Goal: Task Accomplishment & Management: Manage account settings

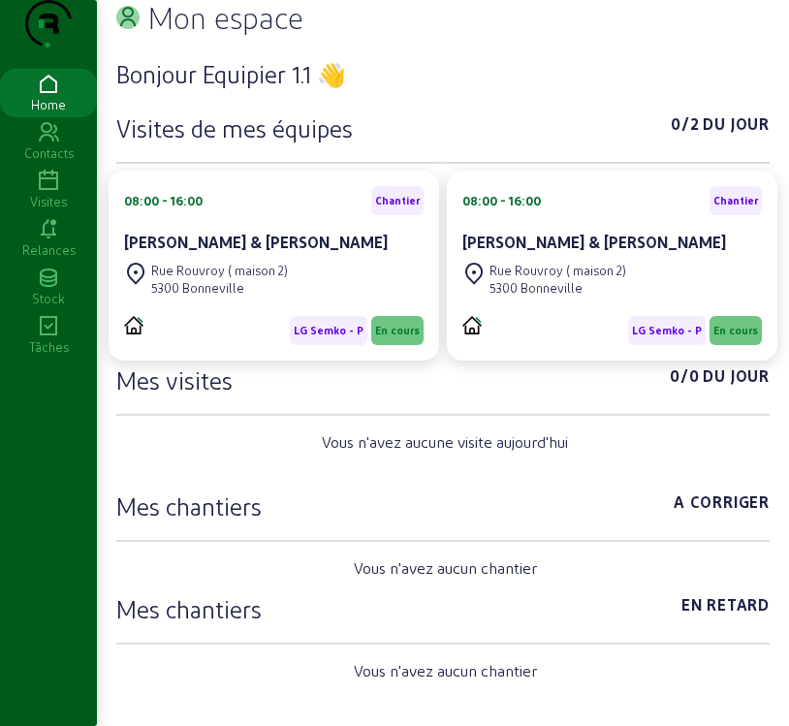
click at [53, 193] on icon at bounding box center [48, 181] width 97 height 23
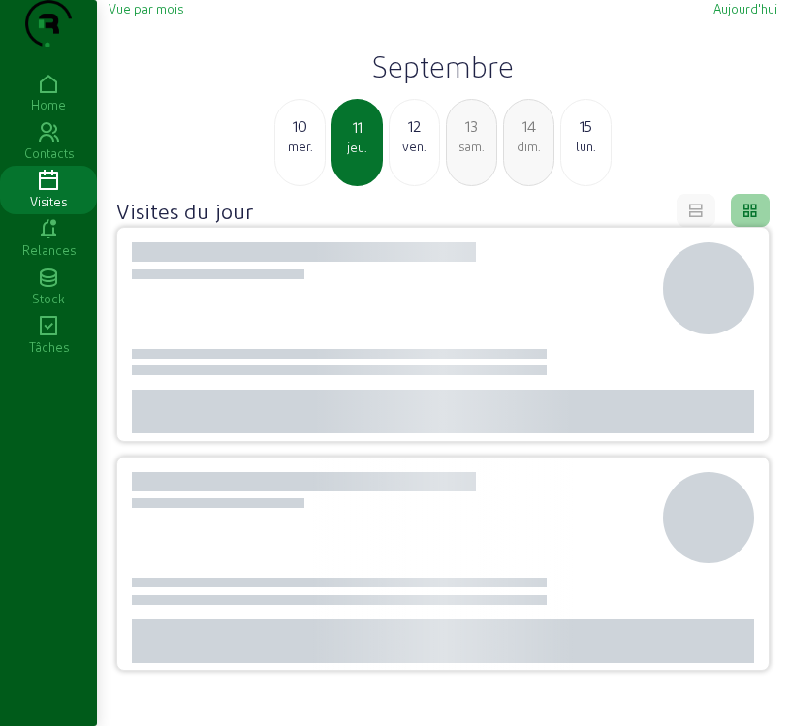
click at [157, 16] on span "Vue par mois" at bounding box center [146, 8] width 75 height 15
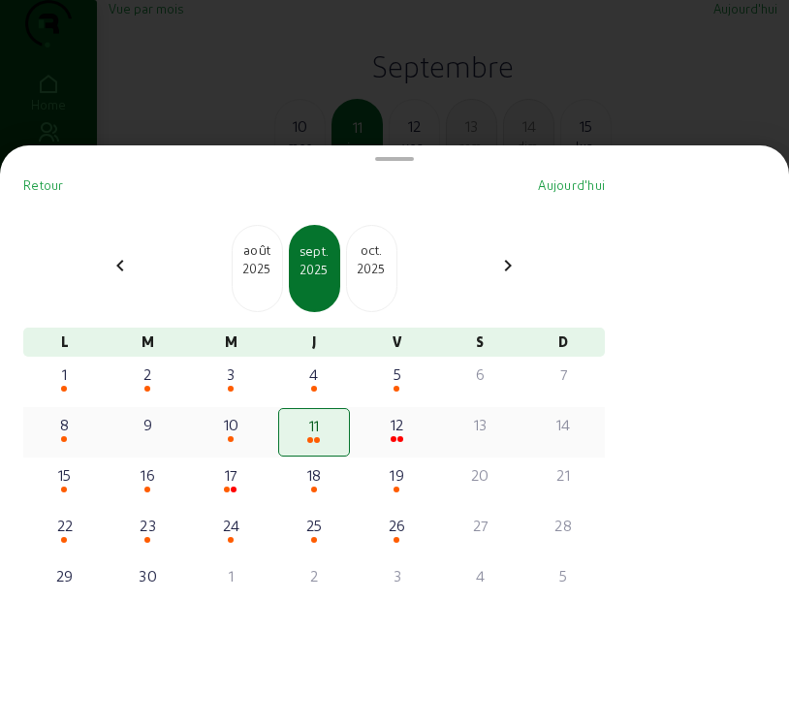
click at [300, 433] on div "11" at bounding box center [314, 425] width 66 height 23
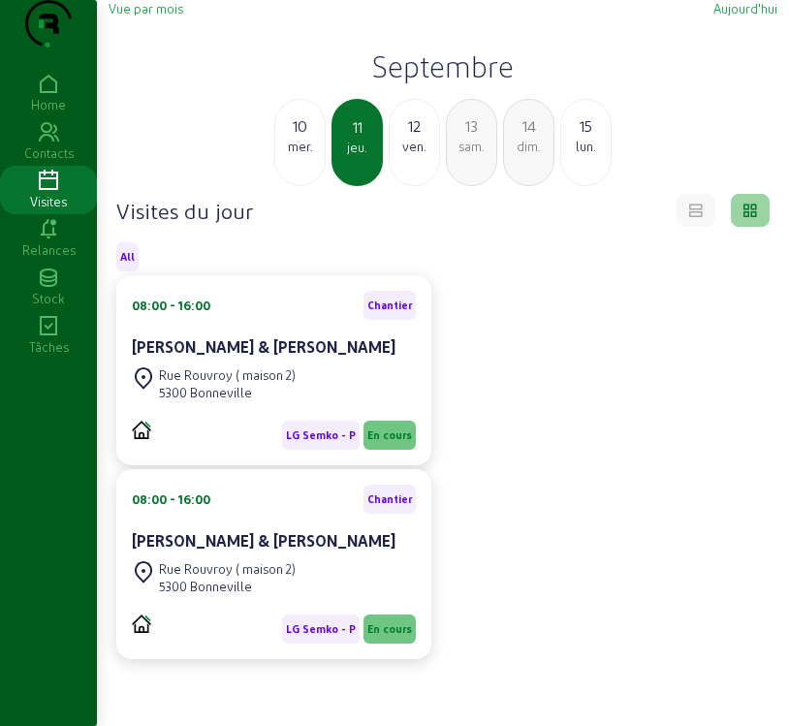
click at [241, 450] on div "LG Semko - P En cours" at bounding box center [274, 435] width 284 height 29
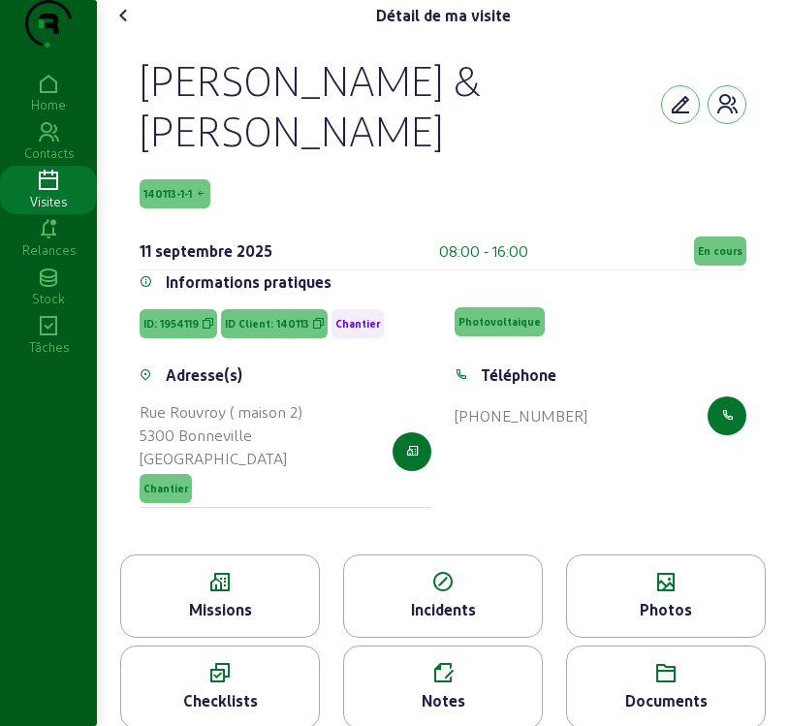
click at [712, 363] on div "Informations pratiques ID: 1954119 ID Client: 140113 Chantier Photovoltaique" at bounding box center [443, 316] width 607 height 93
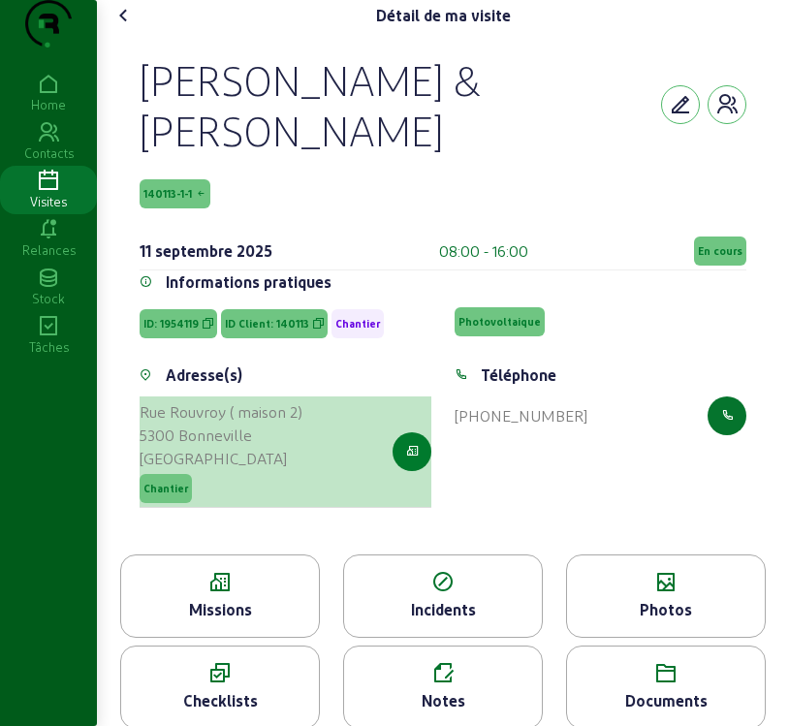
click at [413, 460] on icon "button" at bounding box center [412, 451] width 13 height 17
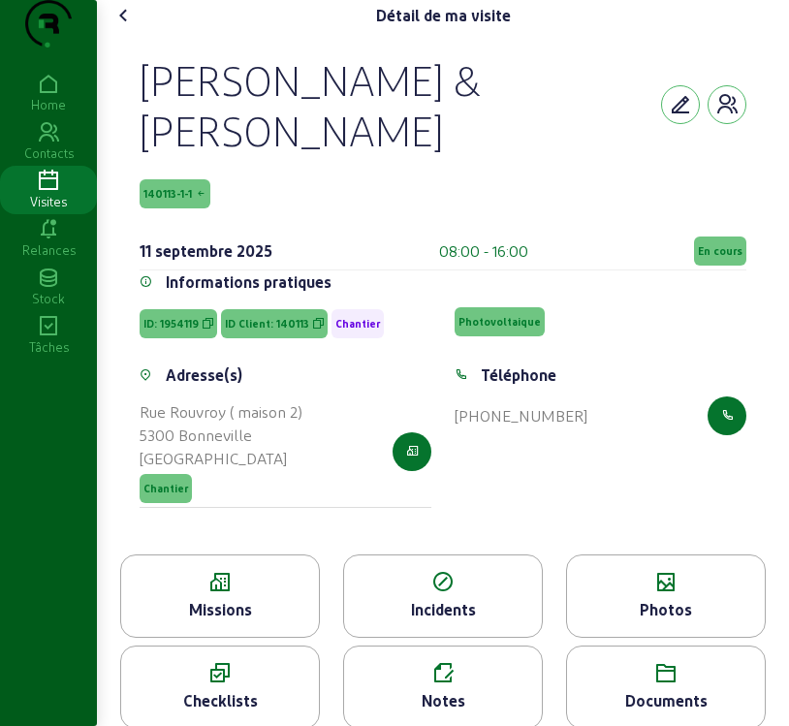
click at [213, 621] on div "Missions" at bounding box center [220, 609] width 198 height 23
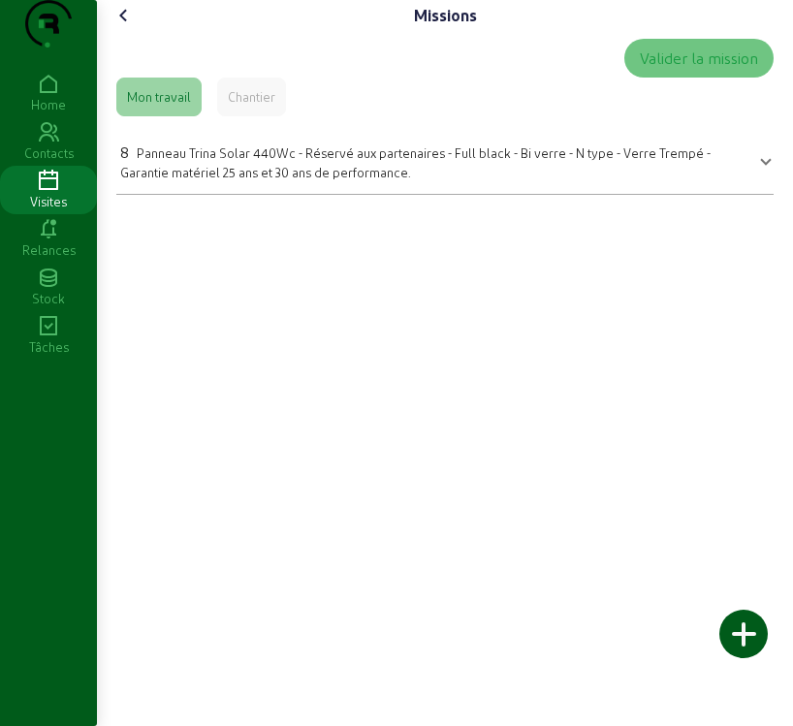
click at [424, 179] on span "Panneau Trina Solar 440Wc - Réservé aux partenaires - Full black - Bi verre - N…" at bounding box center [415, 162] width 590 height 34
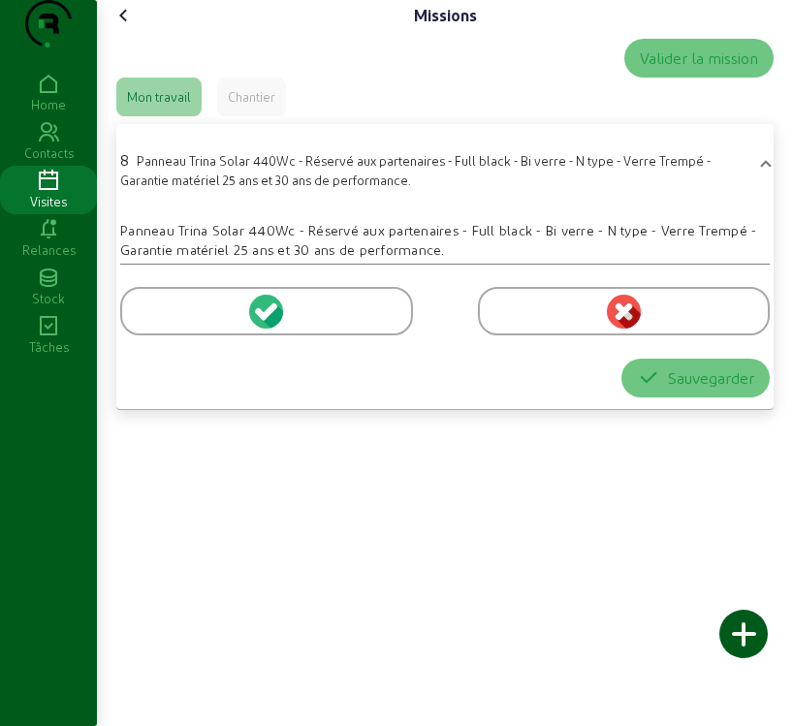
click at [272, 320] on icon at bounding box center [269, 310] width 17 height 17
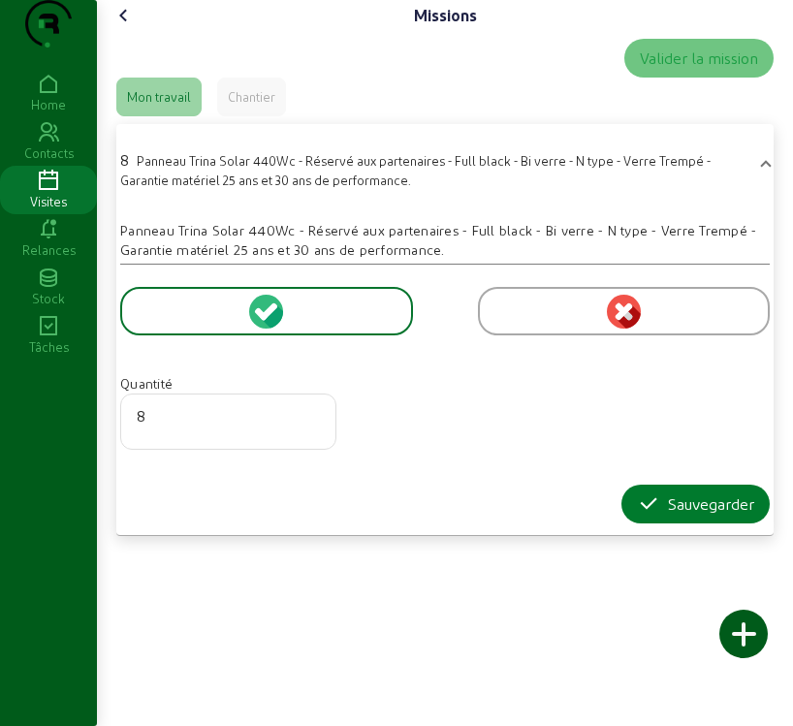
click at [738, 516] on div "Sauvegarder" at bounding box center [695, 503] width 117 height 23
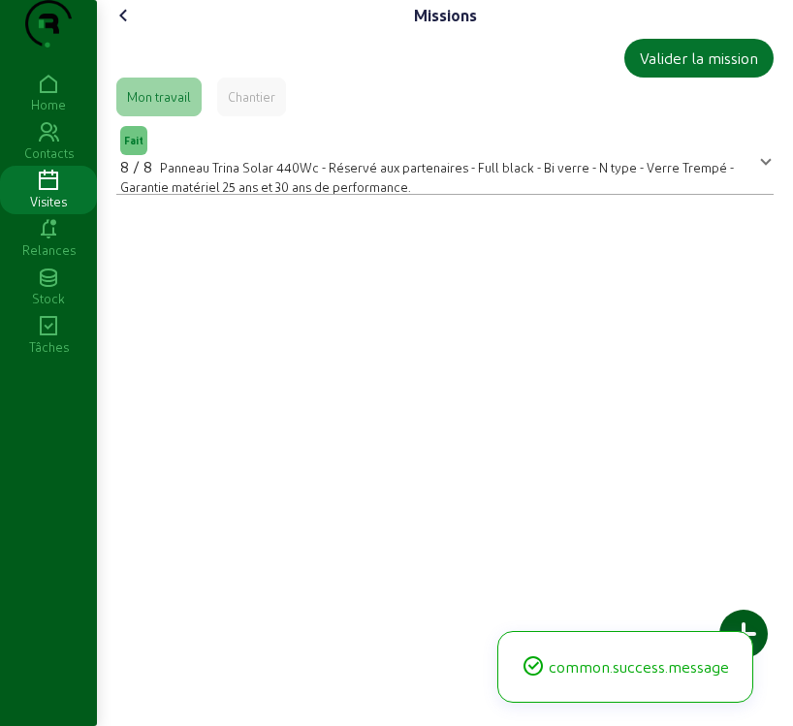
click at [122, 27] on icon at bounding box center [123, 15] width 23 height 23
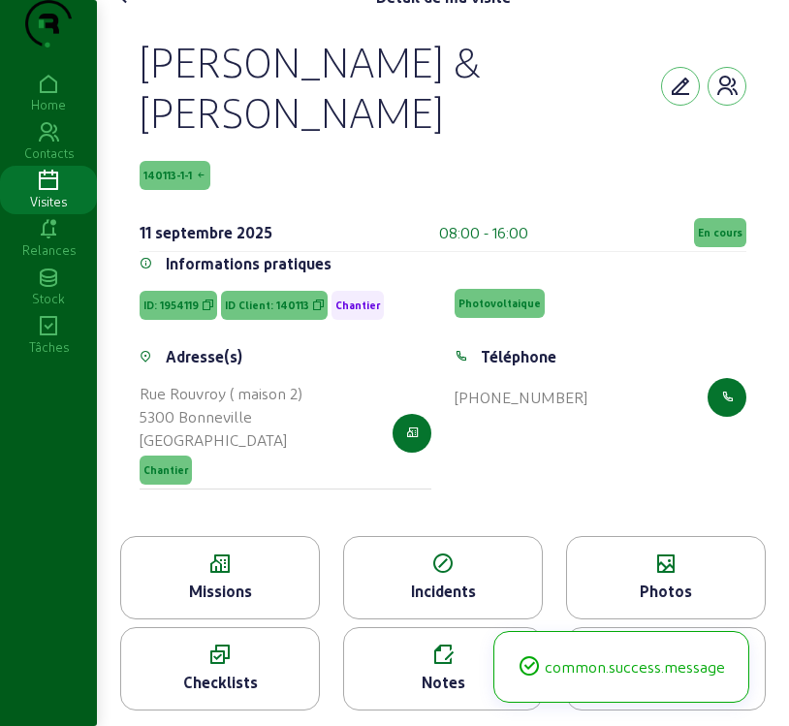
scroll to position [57, 0]
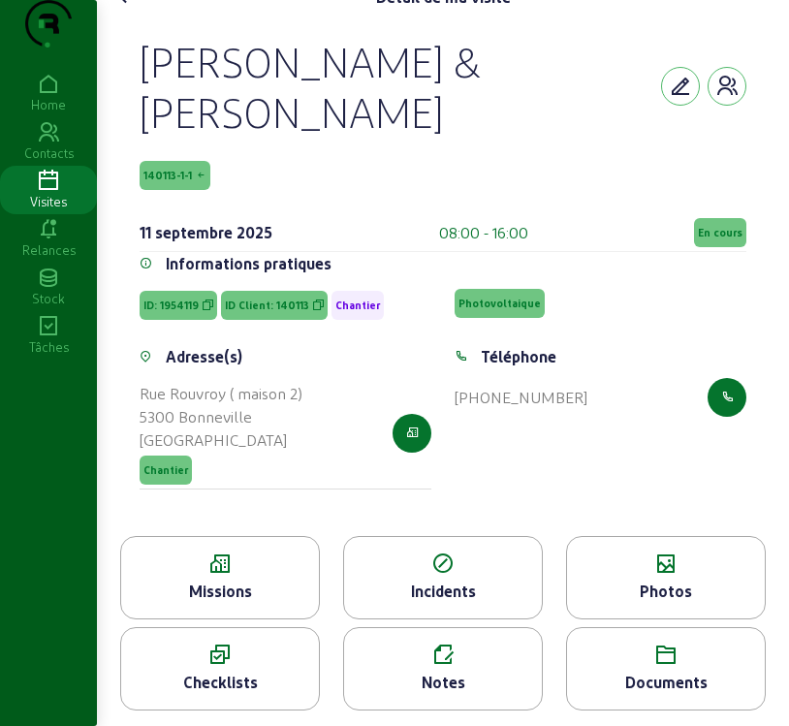
click at [662, 573] on icon at bounding box center [666, 563] width 198 height 23
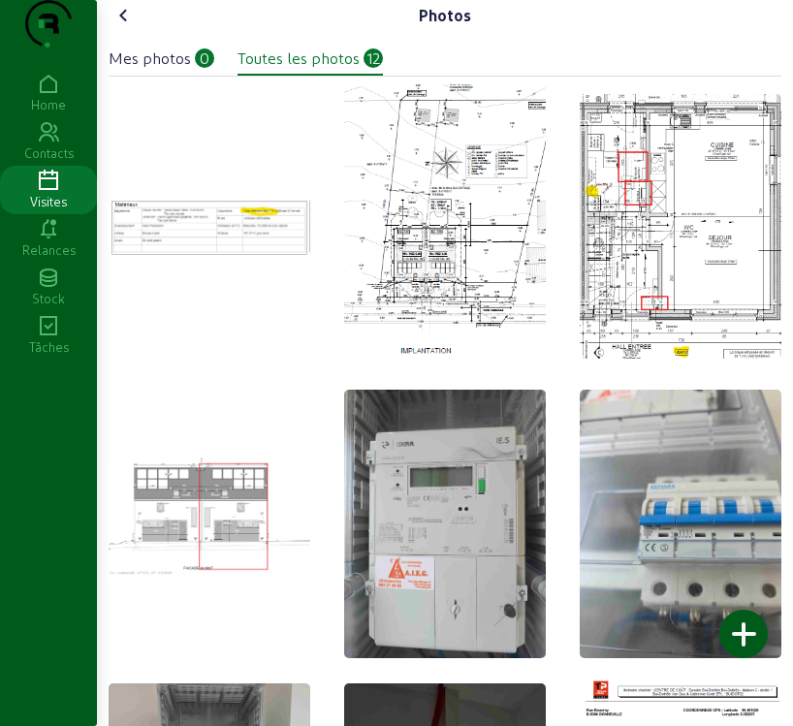
click at [141, 70] on div "Mes photos" at bounding box center [150, 58] width 82 height 23
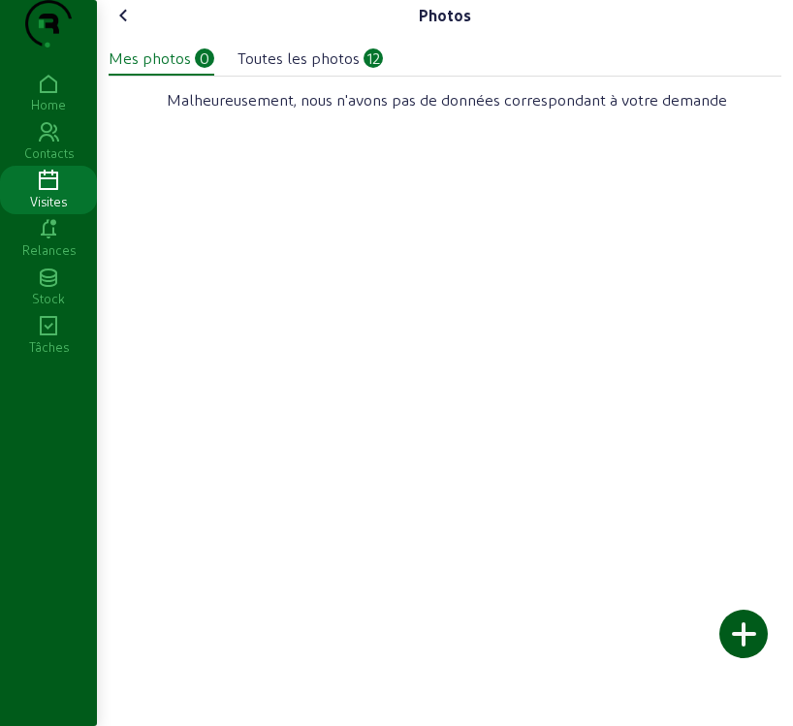
click at [748, 639] on div at bounding box center [743, 634] width 48 height 48
click at [357, 70] on div "Toutes les photos" at bounding box center [298, 58] width 122 height 23
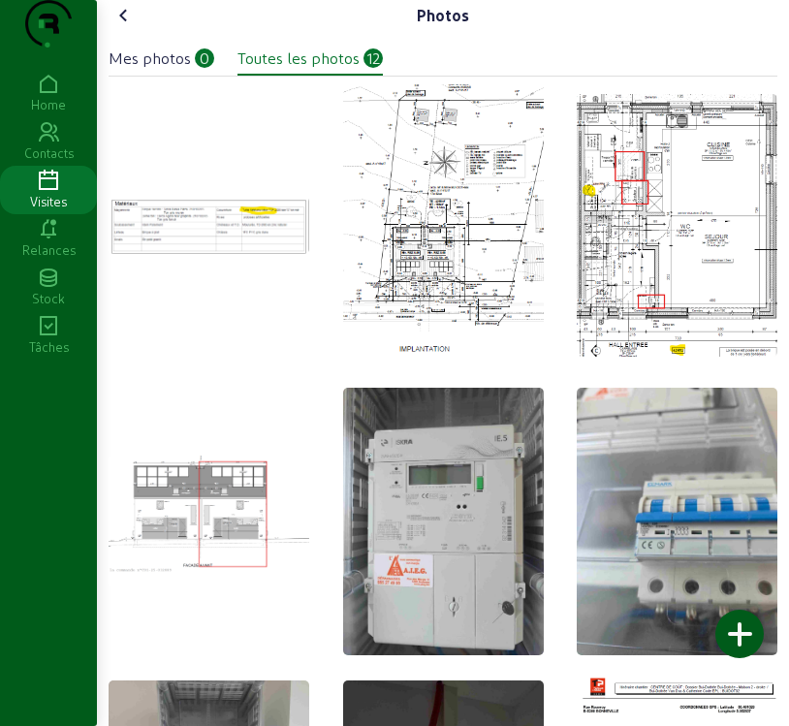
click at [126, 27] on icon at bounding box center [123, 15] width 23 height 23
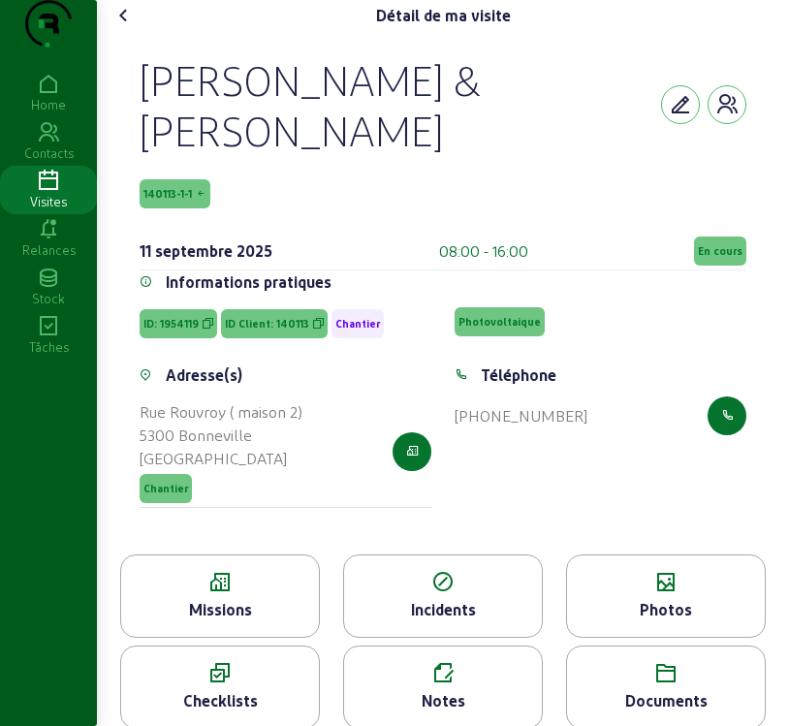
click at [125, 27] on icon at bounding box center [123, 15] width 23 height 23
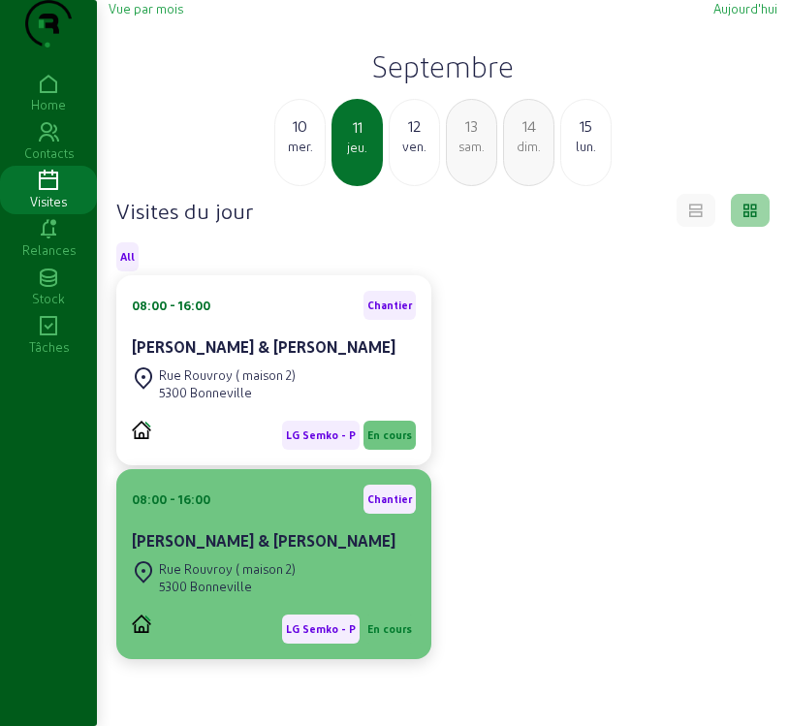
click at [248, 550] on cam-card-title "[PERSON_NAME] & [PERSON_NAME]" at bounding box center [264, 540] width 264 height 18
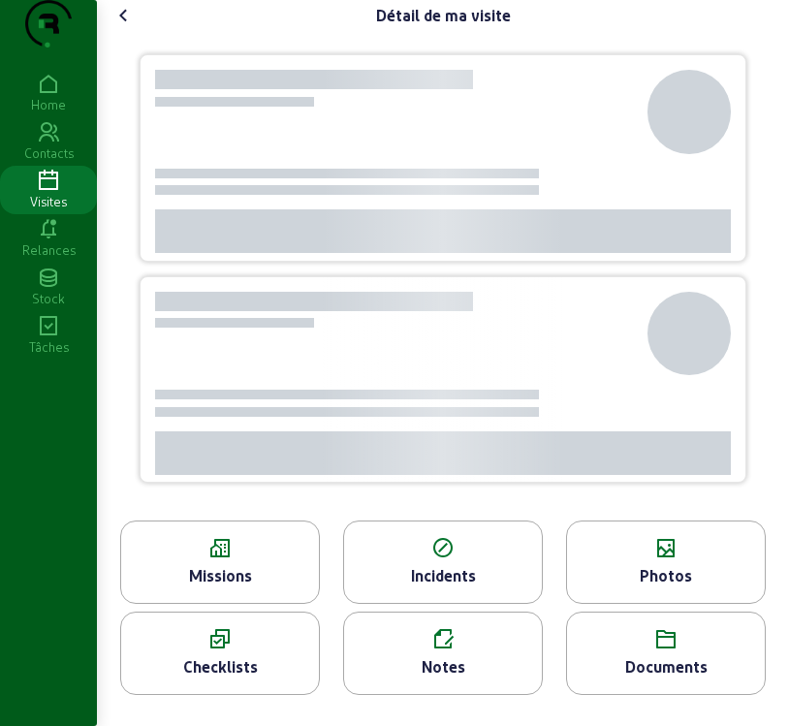
click at [248, 585] on div "Détail de ma visite Missions Incidents Photos Checklists Notes Documents" at bounding box center [443, 355] width 692 height 710
click at [248, 520] on div at bounding box center [442, 275] width 653 height 489
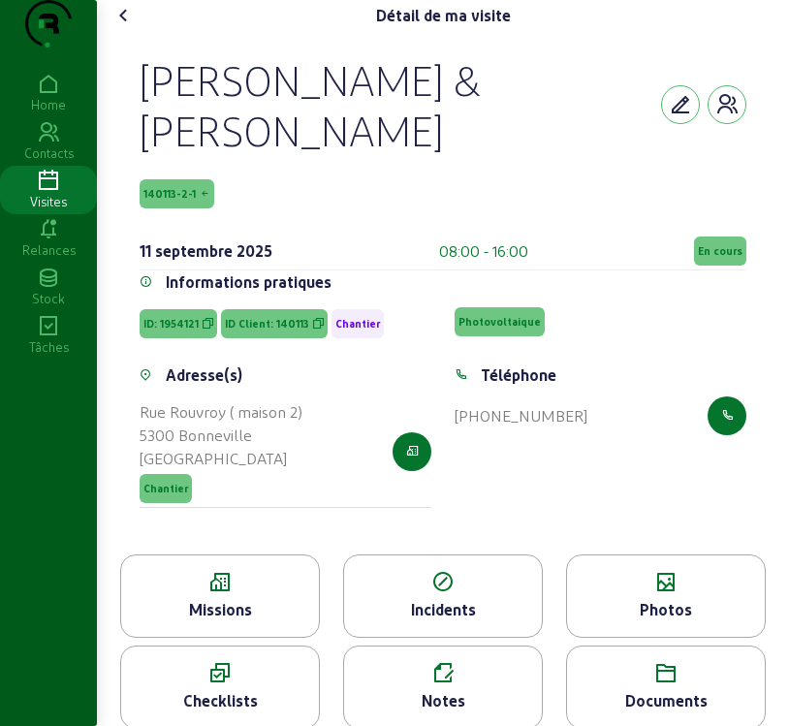
click at [647, 621] on div "Photos" at bounding box center [666, 609] width 198 height 23
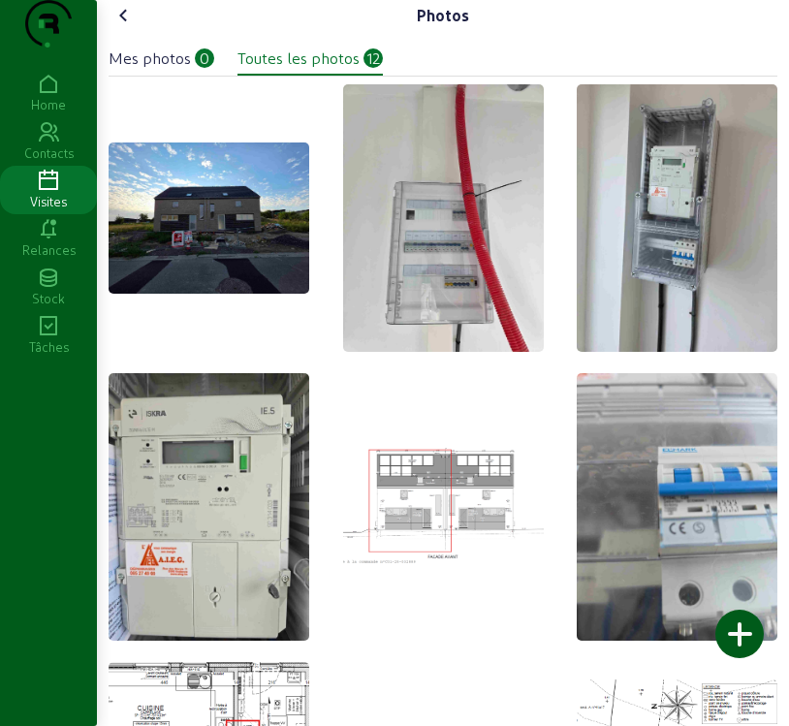
click at [168, 70] on div "Mes photos" at bounding box center [150, 58] width 82 height 23
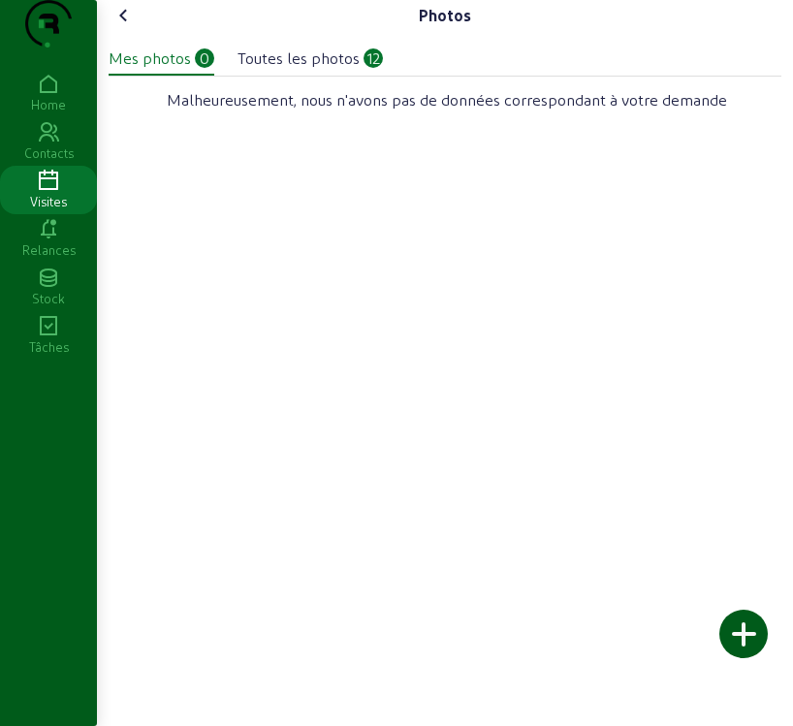
click at [168, 70] on div "Mes photos" at bounding box center [150, 58] width 82 height 23
click at [745, 633] on div at bounding box center [743, 634] width 48 height 48
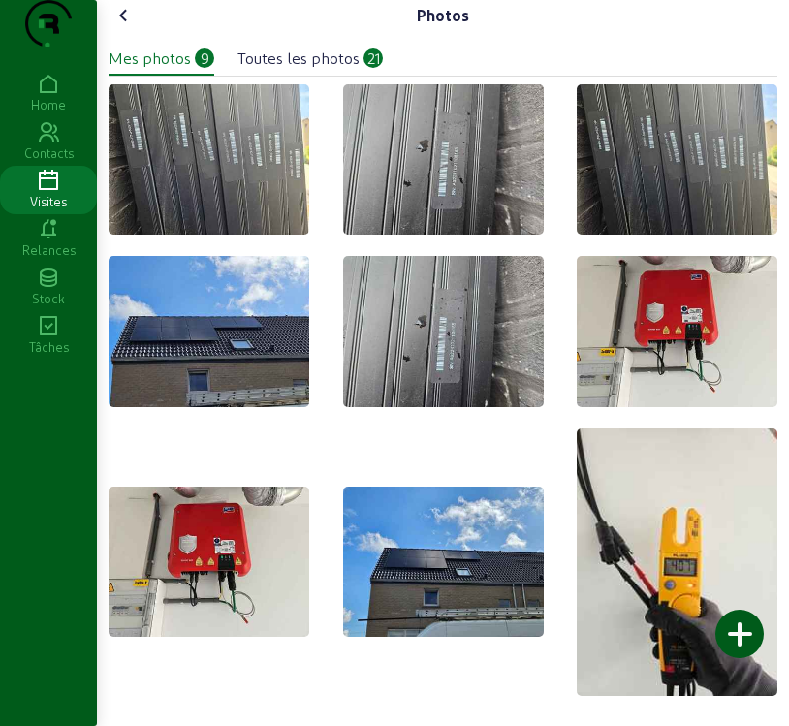
click at [354, 70] on div "Toutes les photos" at bounding box center [298, 58] width 122 height 23
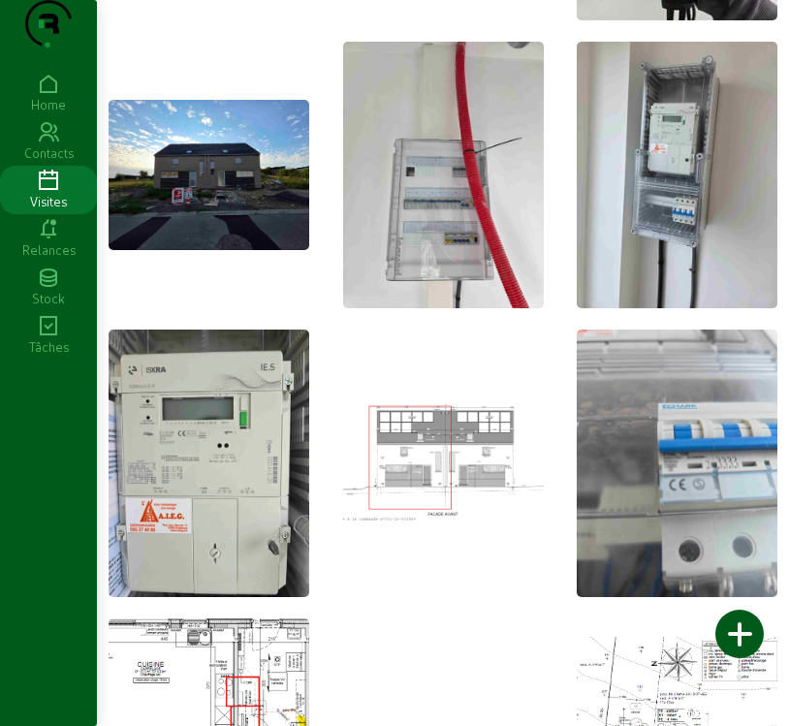
scroll to position [678, 0]
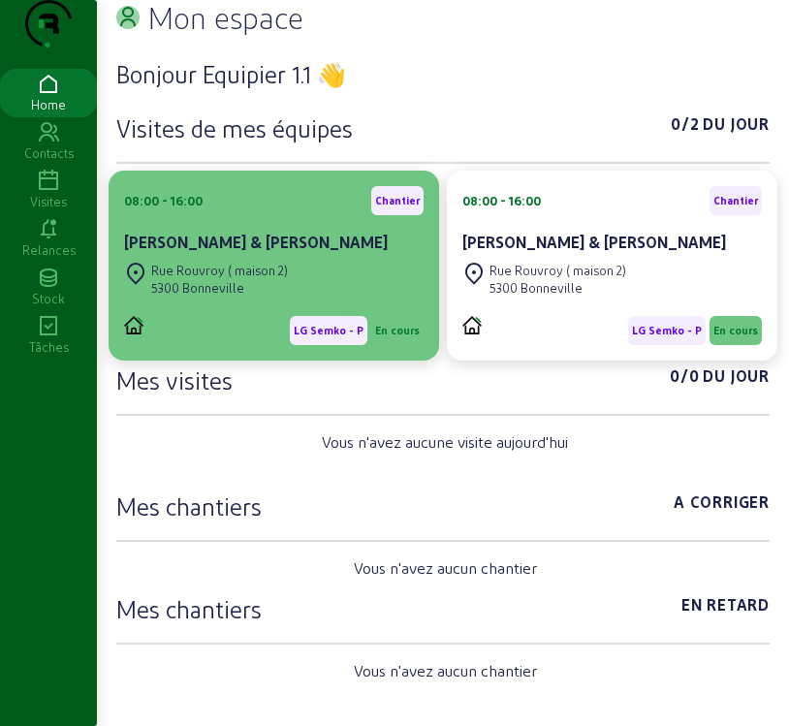
click at [268, 297] on div "5300 Bonneville" at bounding box center [219, 287] width 137 height 17
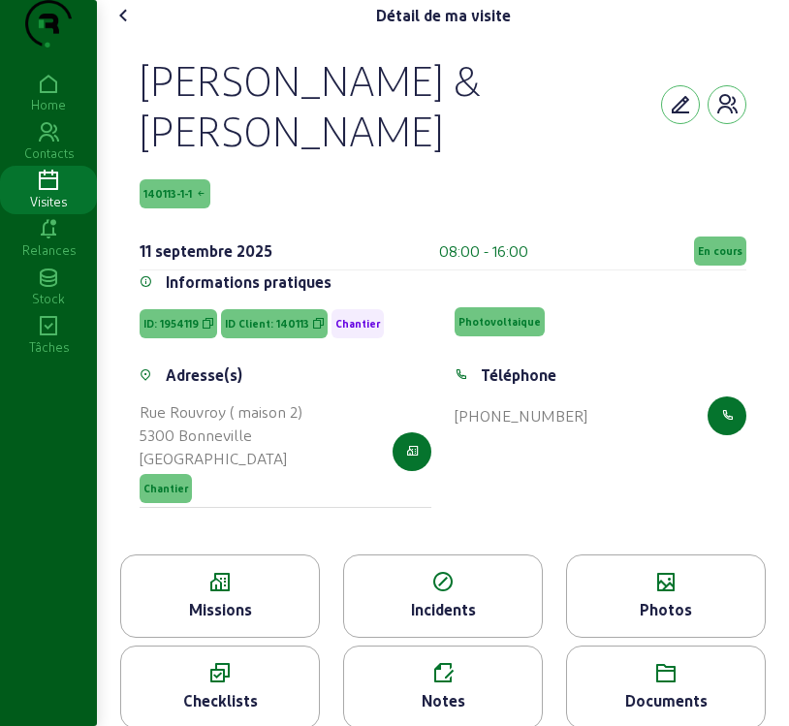
click at [635, 593] on div "Photos" at bounding box center [666, 595] width 200 height 83
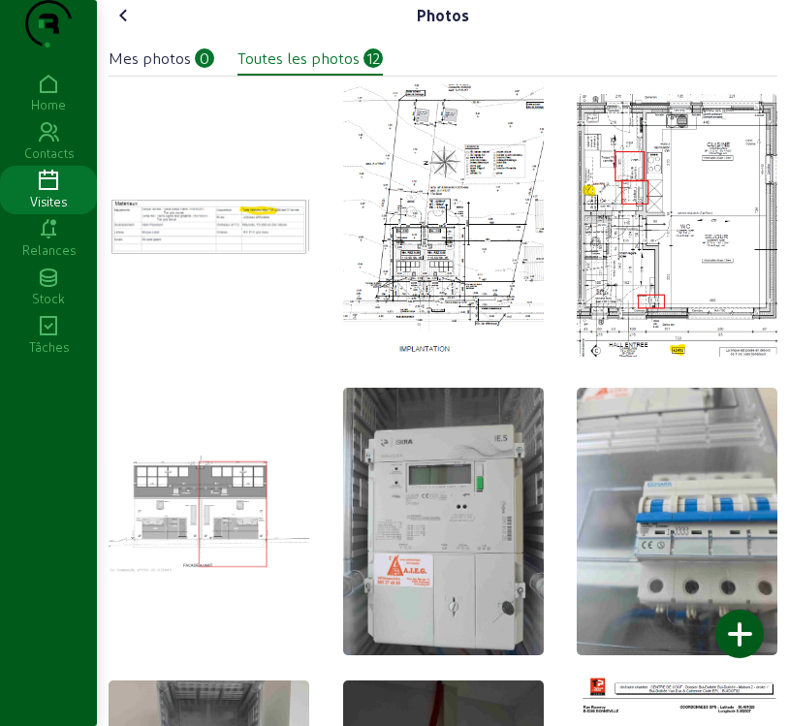
click at [160, 70] on div "Mes photos" at bounding box center [150, 58] width 82 height 23
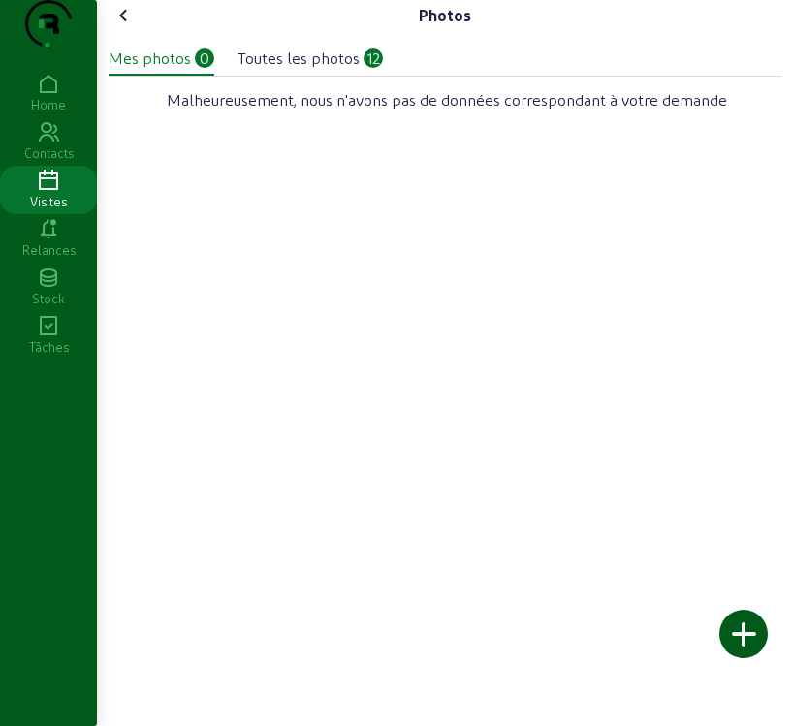
click at [750, 634] on div at bounding box center [743, 634] width 48 height 48
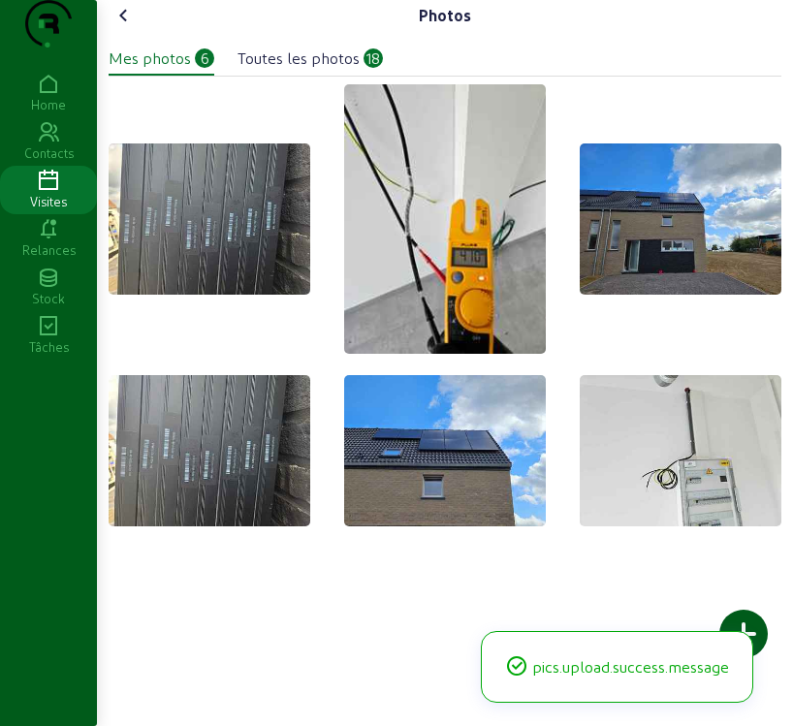
click at [129, 27] on icon at bounding box center [123, 15] width 23 height 23
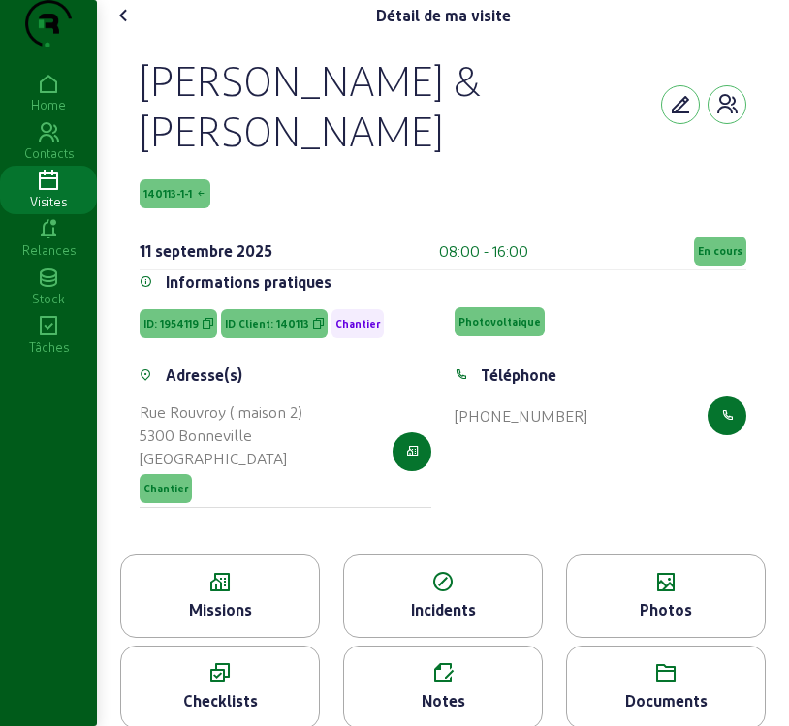
click at [128, 27] on icon at bounding box center [123, 15] width 23 height 23
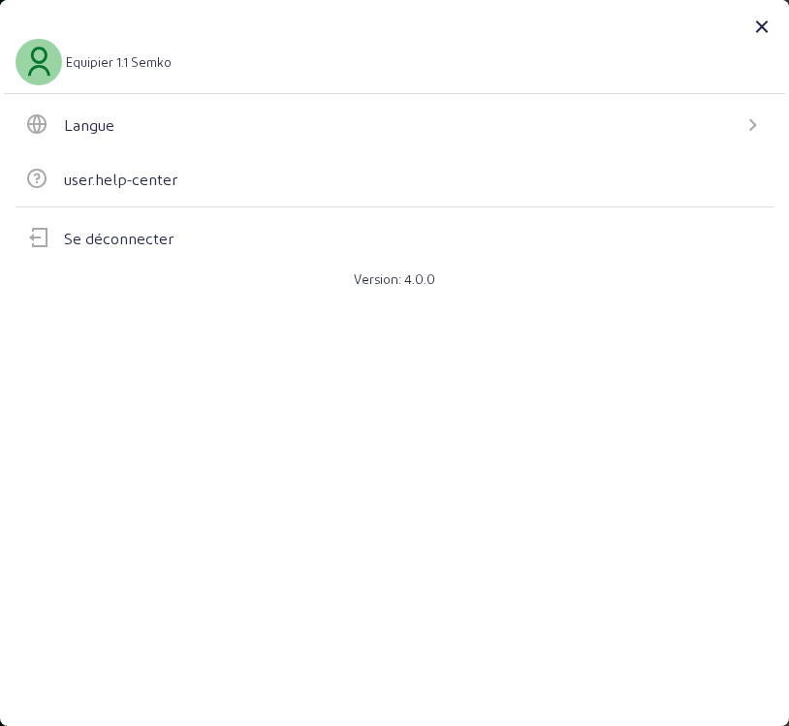
click at [765, 30] on icon at bounding box center [395, 27] width 758 height 23
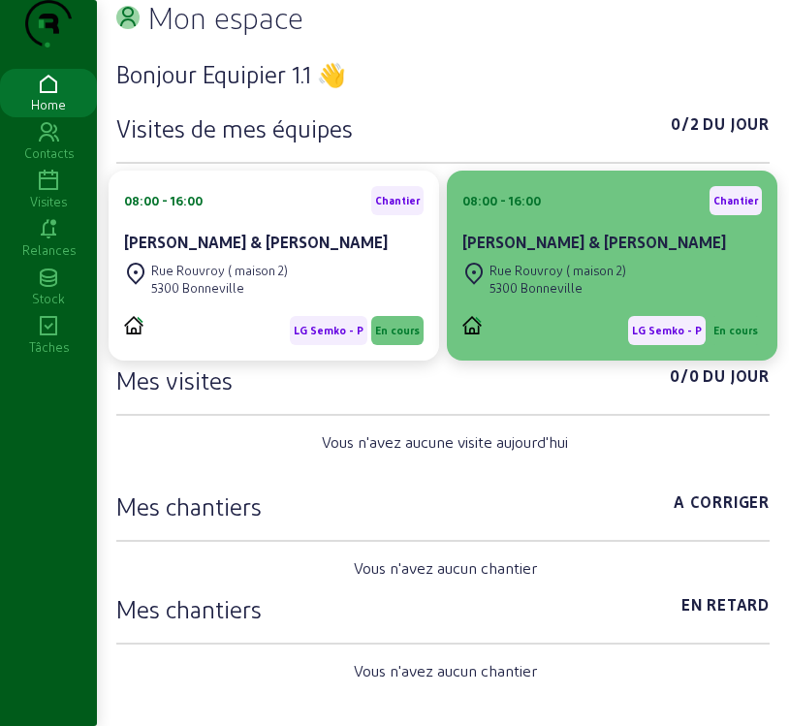
click at [639, 300] on div "Rue Rouvroy ( maison 2) 5300 [GEOGRAPHIC_DATA]" at bounding box center [611, 279] width 299 height 43
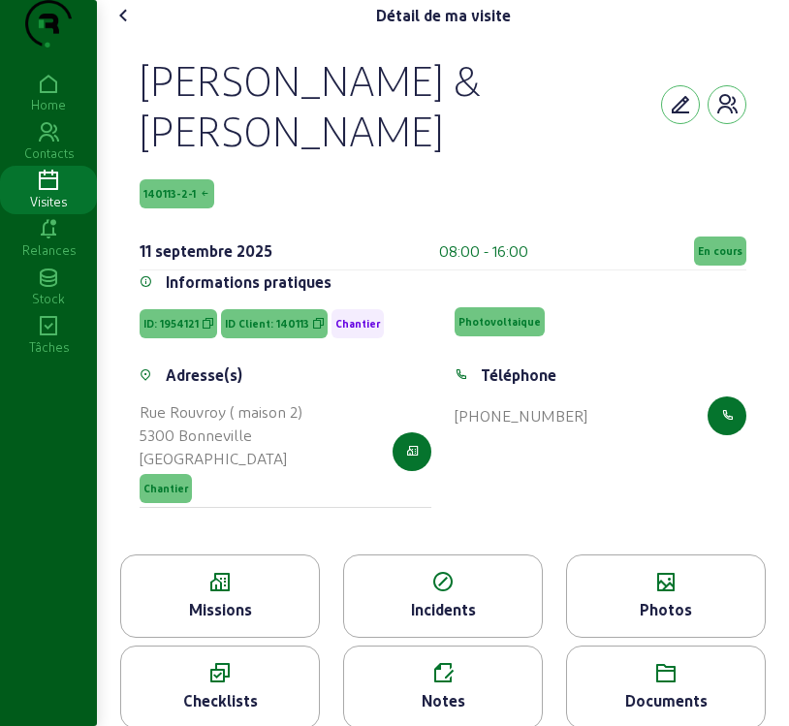
click at [225, 621] on div "Missions" at bounding box center [220, 609] width 198 height 23
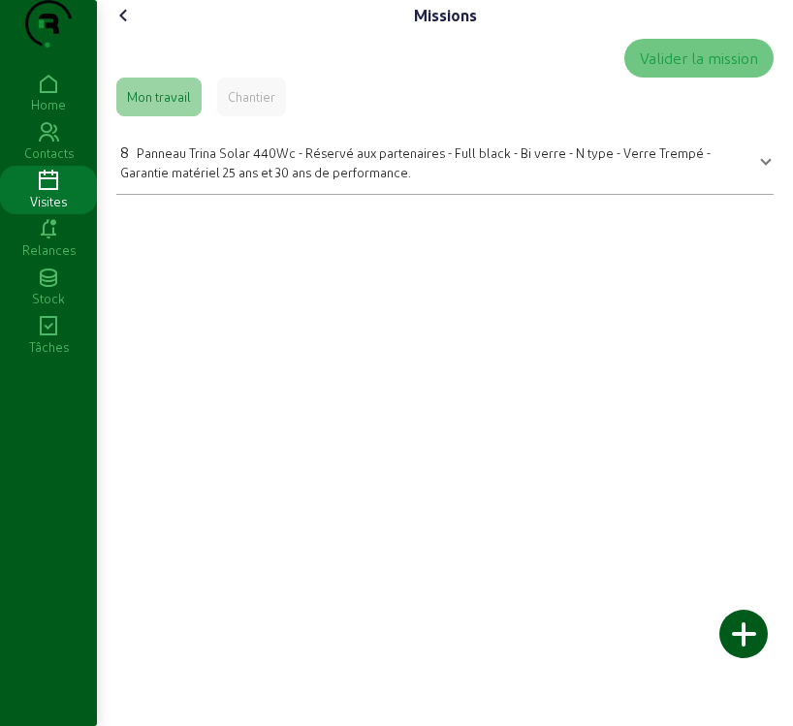
click at [397, 181] on div "8 Panneau Trina Solar 440Wc - Réservé aux partenaires - Full black - Bi verre -…" at bounding box center [433, 161] width 626 height 41
click at [541, 179] on span "Panneau Trina Solar 440Wc - Réservé aux partenaires - Full black - Bi verre - N…" at bounding box center [415, 162] width 590 height 34
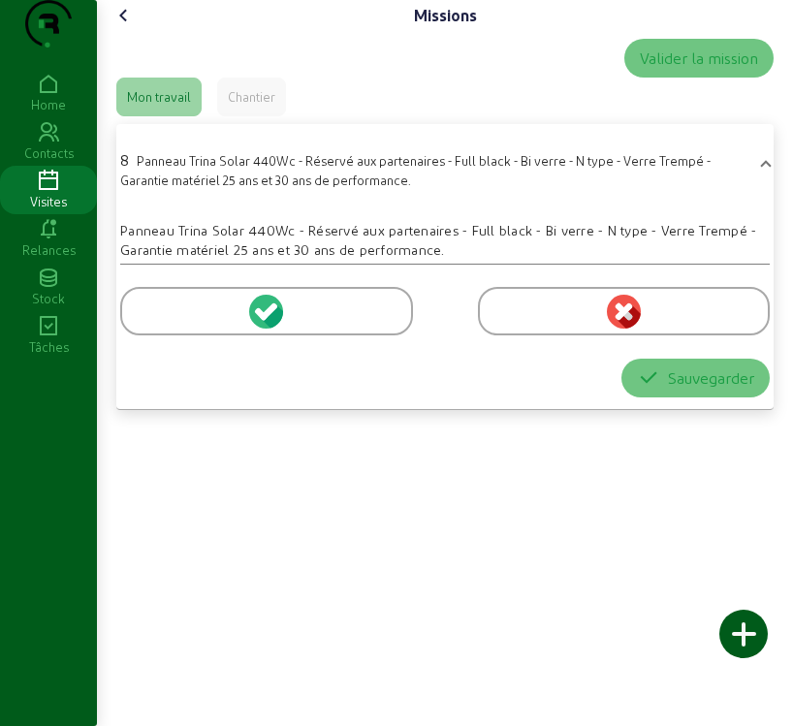
click at [691, 390] on div "Sauvegarder" at bounding box center [695, 377] width 117 height 23
click at [659, 390] on div "Sauvegarder" at bounding box center [695, 377] width 117 height 23
click at [651, 390] on icon "button" at bounding box center [648, 377] width 23 height 23
click at [644, 390] on icon "button" at bounding box center [648, 377] width 23 height 23
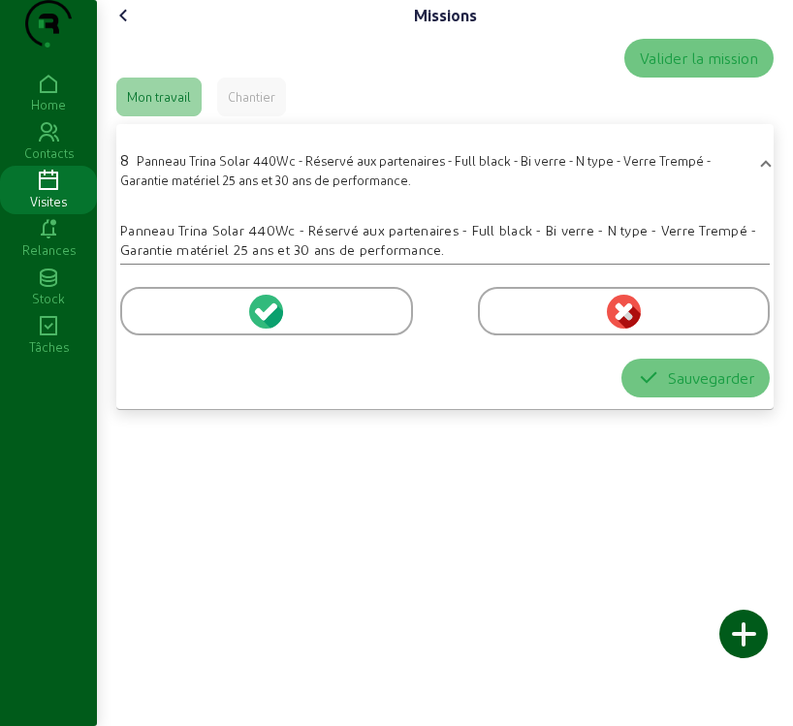
click at [298, 335] on div at bounding box center [266, 311] width 293 height 48
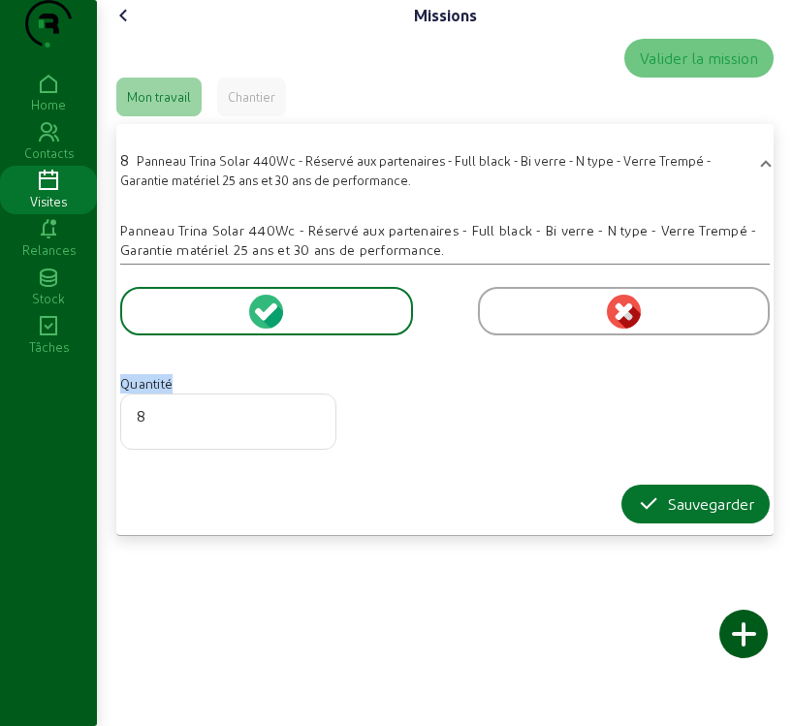
click at [298, 335] on div at bounding box center [266, 311] width 293 height 48
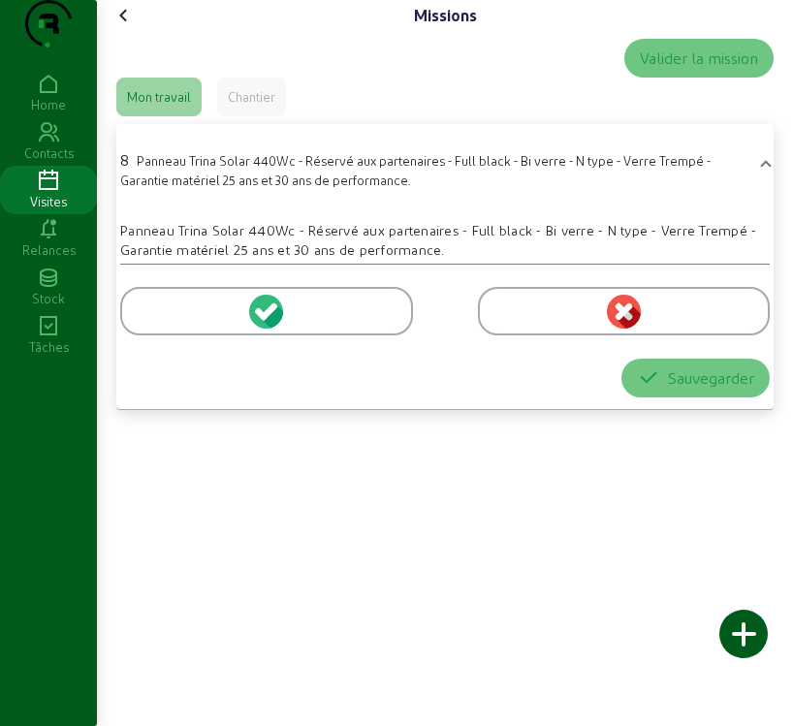
click at [342, 335] on div at bounding box center [266, 311] width 293 height 48
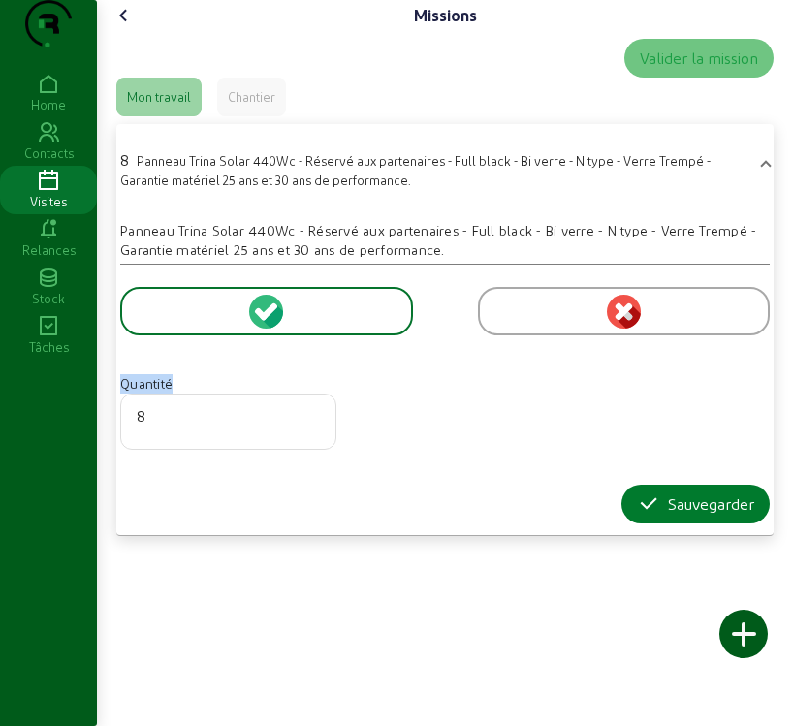
click at [738, 516] on div "Sauvegarder" at bounding box center [695, 503] width 117 height 23
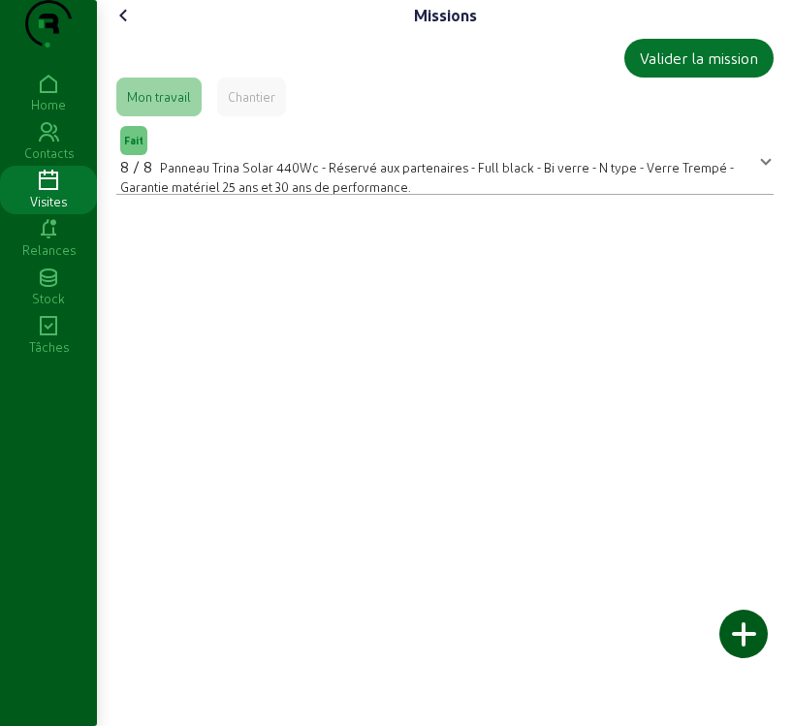
click at [557, 438] on div "Missions Valider la mission Mon travail Chantier Fait 8 / 8 Panneau Trina Solar…" at bounding box center [445, 363] width 696 height 726
click at [552, 436] on div "Missions Valider la mission Mon travail Chantier Fait 8 / 8 Panneau Trina Solar…" at bounding box center [445, 363] width 696 height 726
click at [124, 27] on icon at bounding box center [123, 15] width 23 height 23
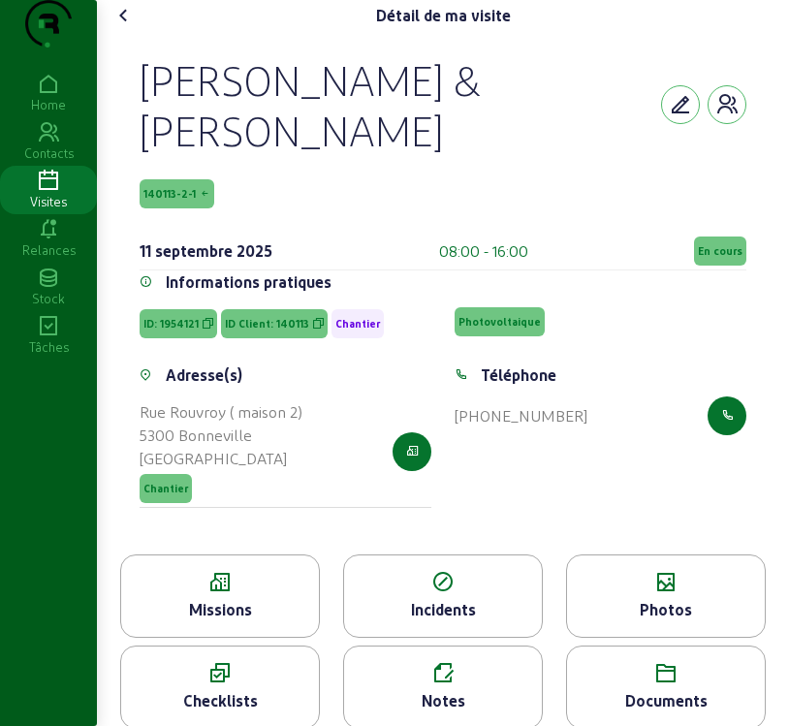
click at [127, 27] on icon at bounding box center [123, 15] width 23 height 23
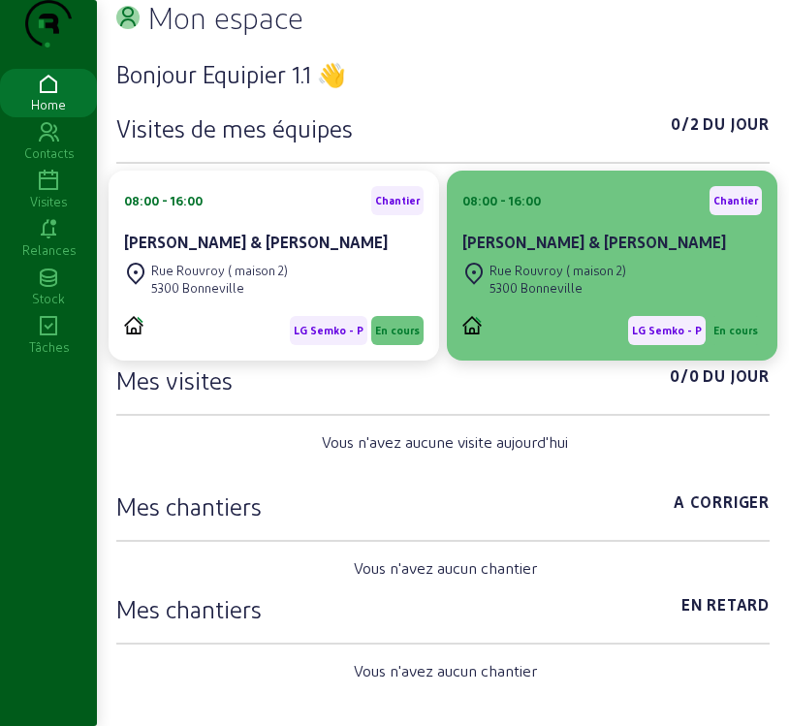
click at [556, 297] on div "5300 Bonneville" at bounding box center [557, 287] width 137 height 17
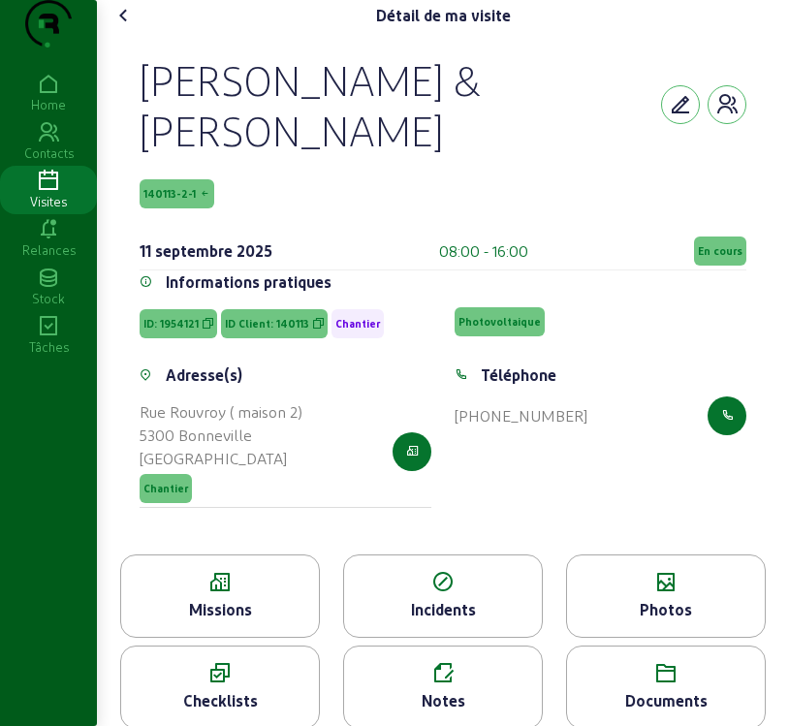
click at [128, 27] on icon at bounding box center [123, 15] width 23 height 23
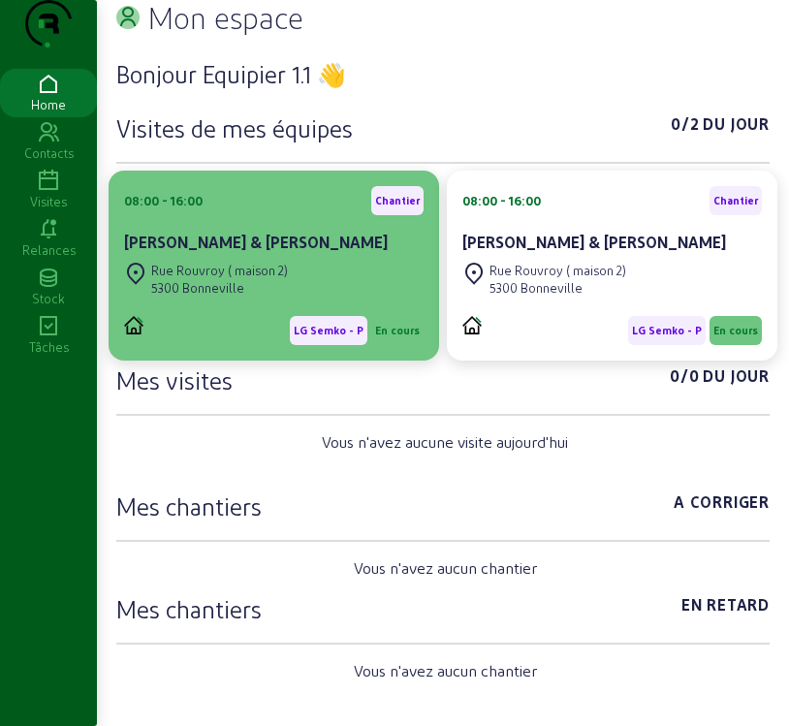
click at [229, 300] on div "Rue Rouvroy ( maison 2) 5300 Bonneville" at bounding box center [206, 279] width 164 height 43
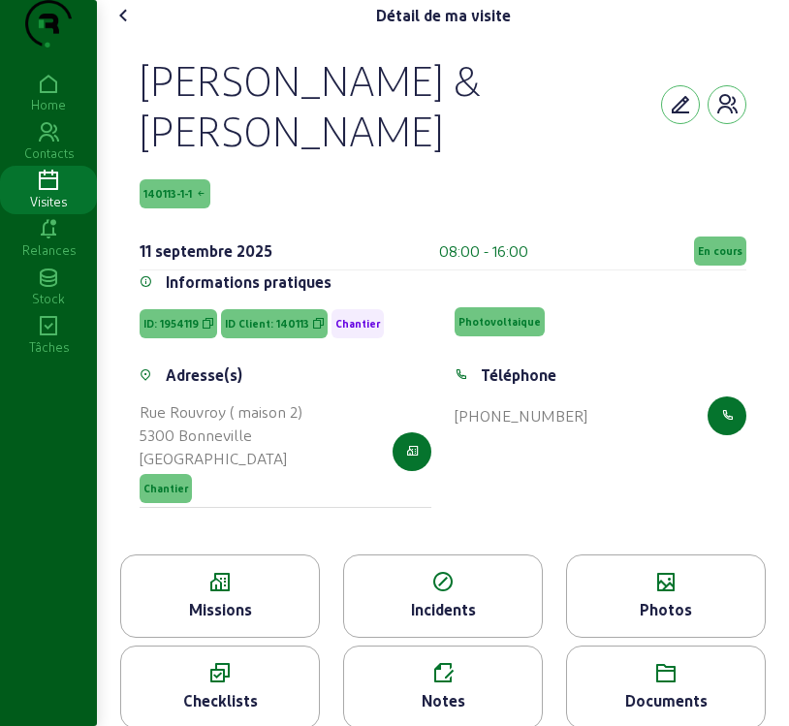
click at [656, 621] on div "Photos" at bounding box center [666, 609] width 198 height 23
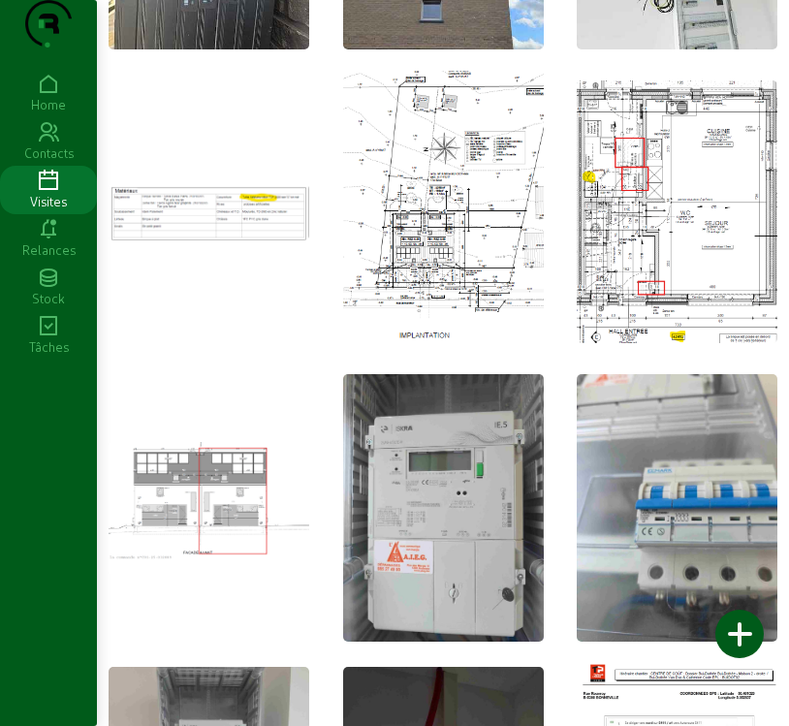
scroll to position [485, 0]
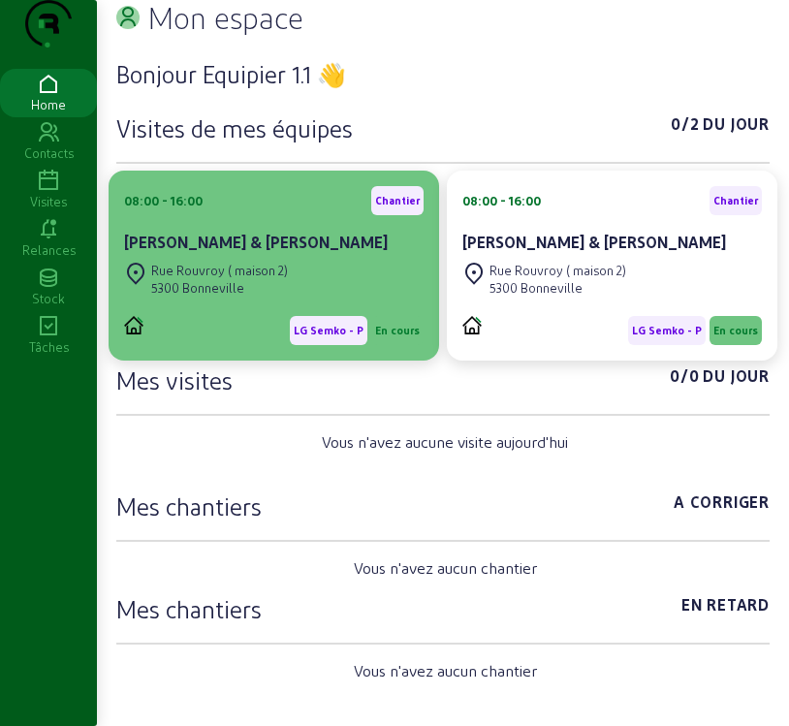
click at [265, 279] on div "Rue Rouvroy ( maison 2)" at bounding box center [219, 270] width 137 height 17
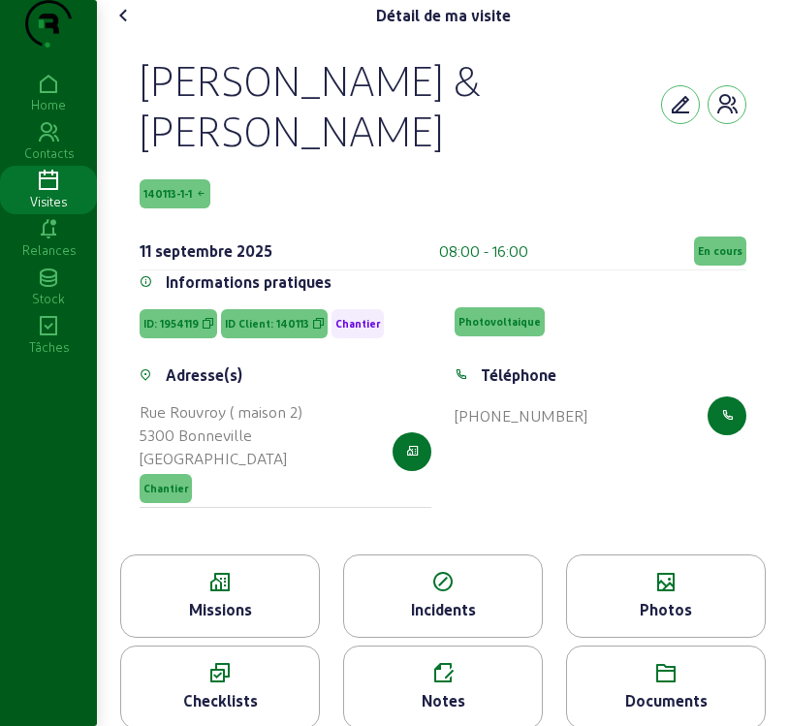
click at [720, 258] on span "En cours" at bounding box center [720, 251] width 45 height 14
click at [714, 258] on span "En cours" at bounding box center [720, 251] width 45 height 14
click at [724, 266] on span "En cours" at bounding box center [720, 250] width 52 height 29
click at [726, 258] on span "En cours" at bounding box center [720, 251] width 45 height 14
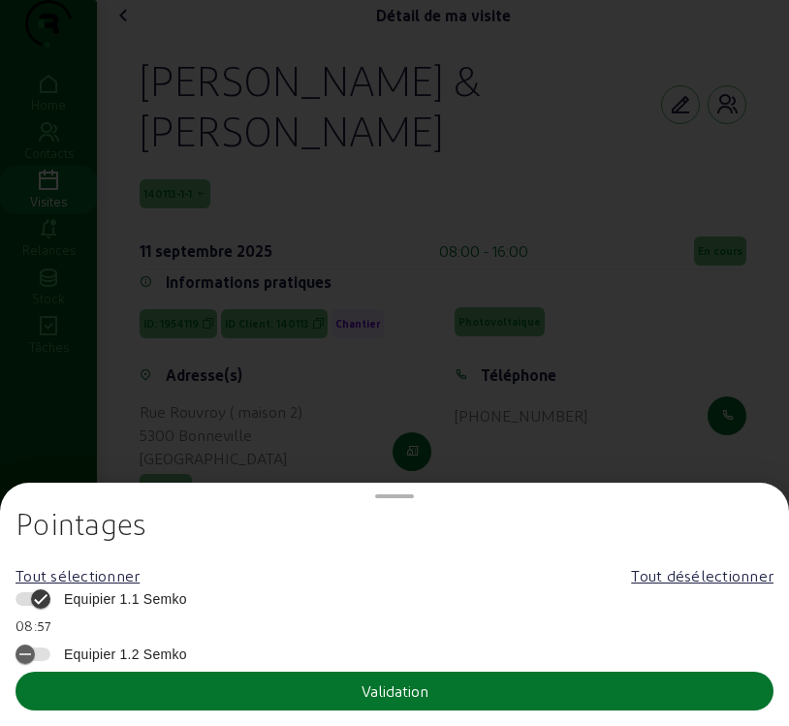
click at [117, 604] on span "Equipier 1.1 Semko" at bounding box center [120, 598] width 133 height 19
click at [50, 604] on button "Equipier 1.1 Semko" at bounding box center [33, 599] width 35 height 14
click at [111, 692] on button "Validation" at bounding box center [395, 691] width 758 height 39
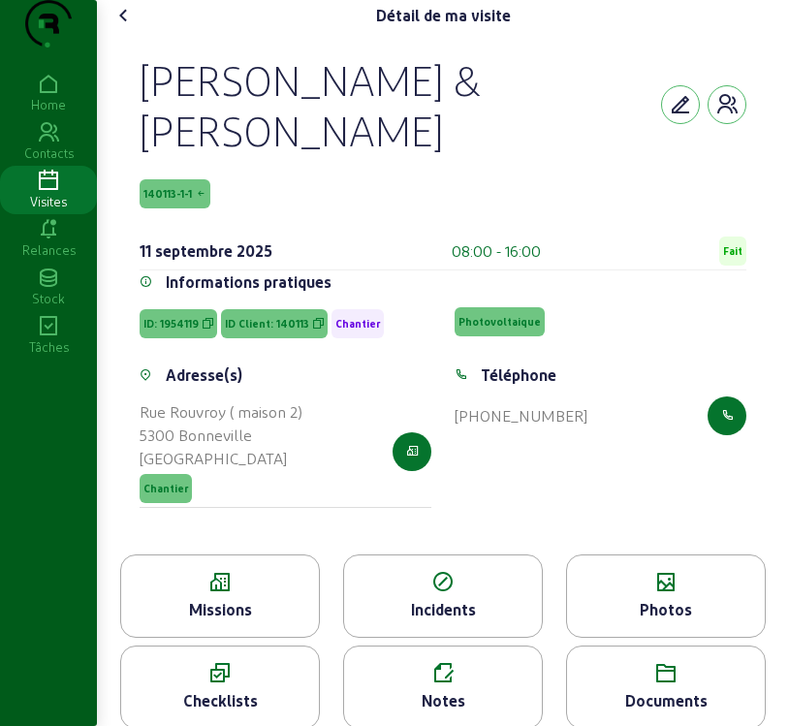
click at [126, 27] on icon at bounding box center [123, 15] width 23 height 23
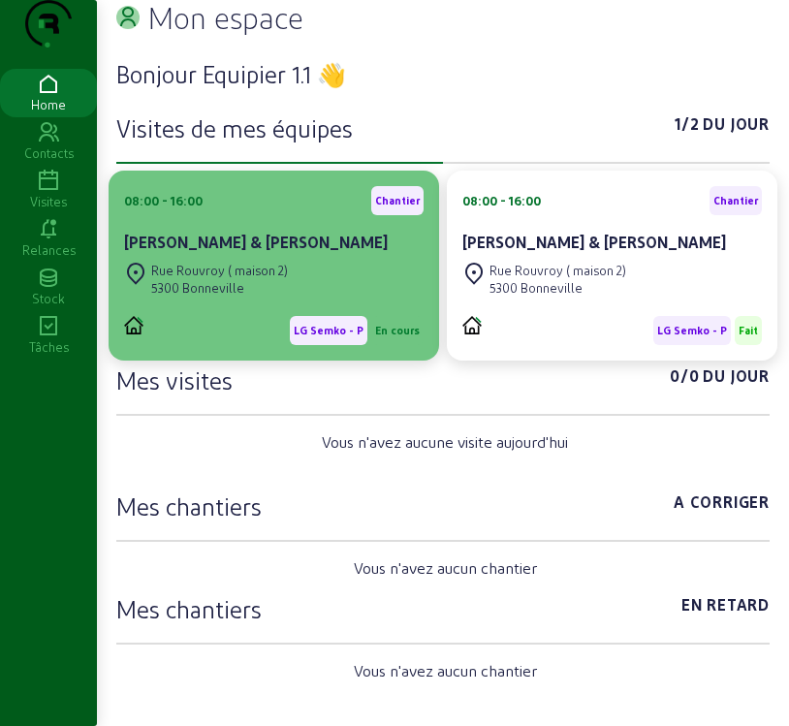
click at [365, 300] on div "Rue Rouvroy ( maison 2) 5300 Bonneville" at bounding box center [273, 279] width 299 height 43
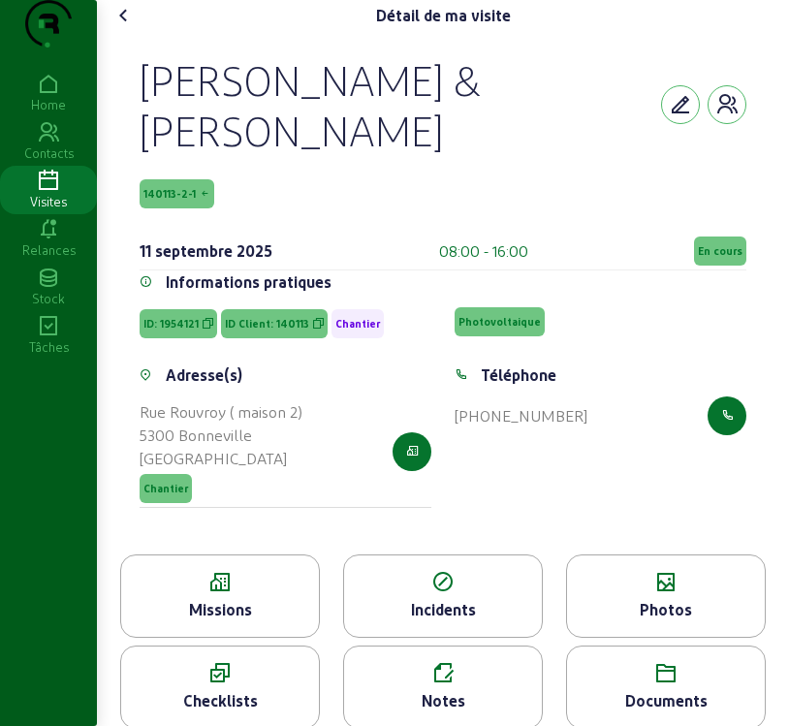
click at [709, 258] on span "En cours" at bounding box center [720, 251] width 45 height 14
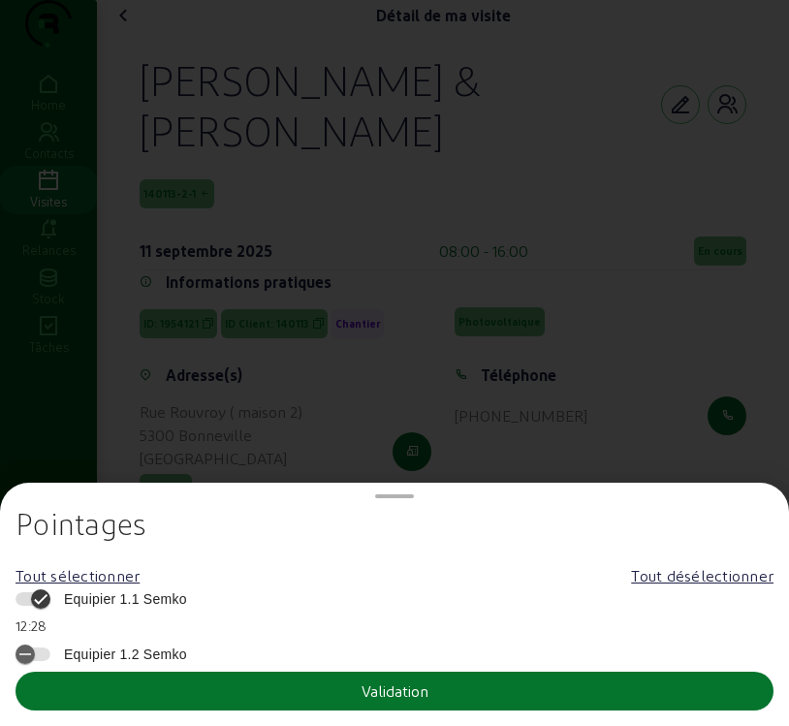
click at [122, 598] on span "Equipier 1.1 Semko" at bounding box center [120, 598] width 133 height 19
click at [50, 598] on button "Equipier 1.1 Semko" at bounding box center [33, 599] width 35 height 14
click at [176, 696] on button "Validation" at bounding box center [395, 691] width 758 height 39
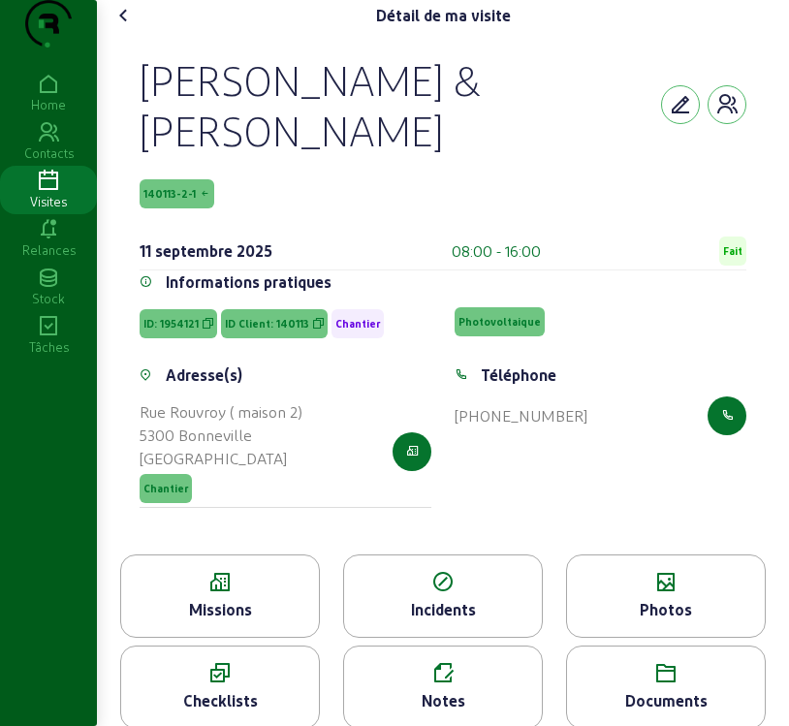
click at [66, 193] on icon at bounding box center [48, 181] width 97 height 23
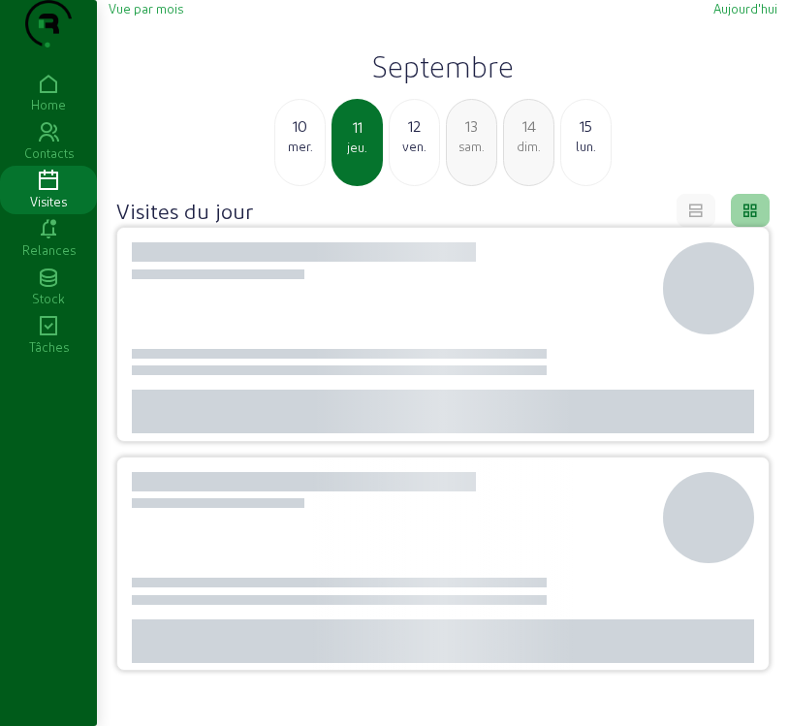
click at [165, 16] on span "Vue par mois" at bounding box center [146, 8] width 75 height 15
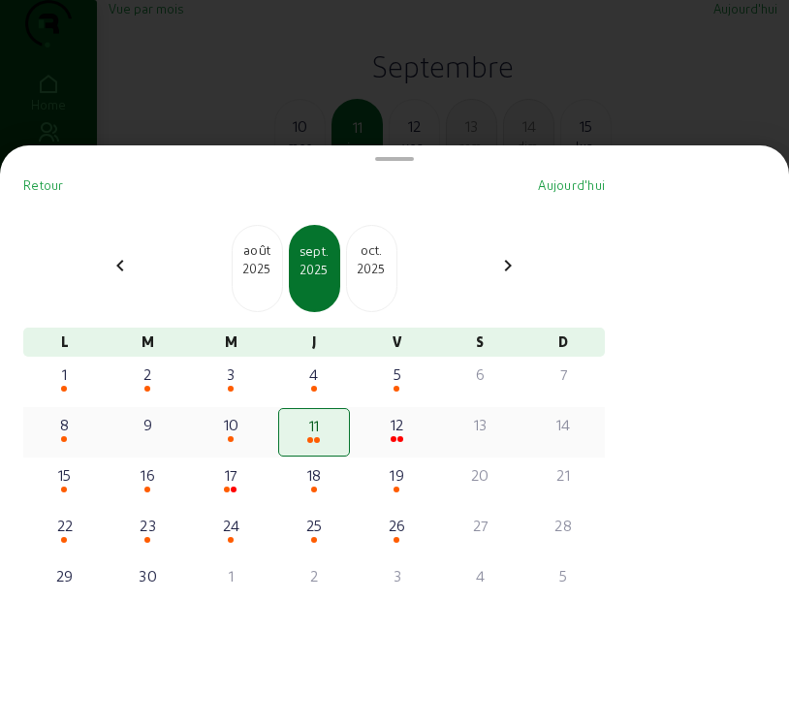
click at [234, 436] on div "10" at bounding box center [231, 424] width 68 height 23
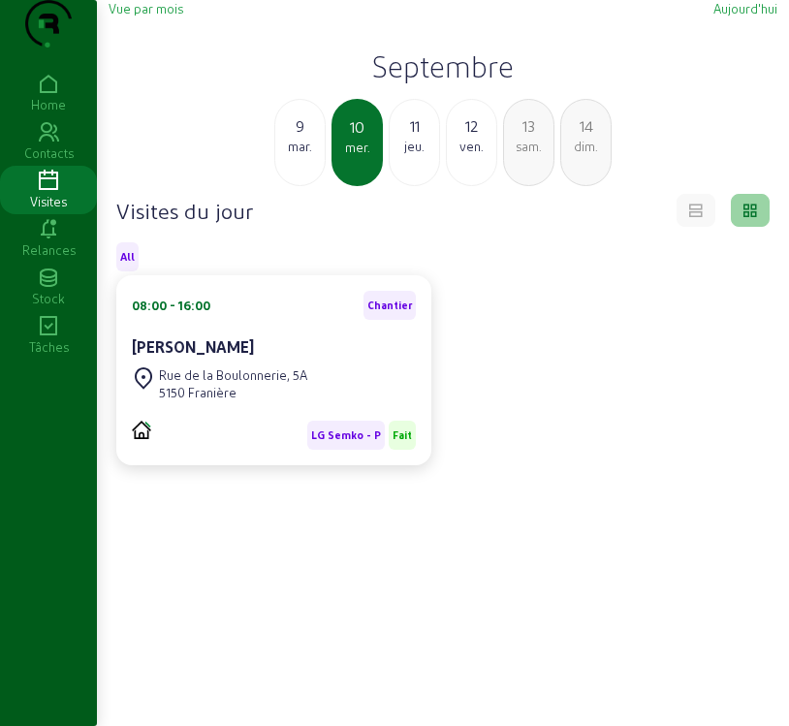
click at [240, 405] on div "Rue de la Boulonnerie, 5A 5150 Franière" at bounding box center [219, 383] width 175 height 43
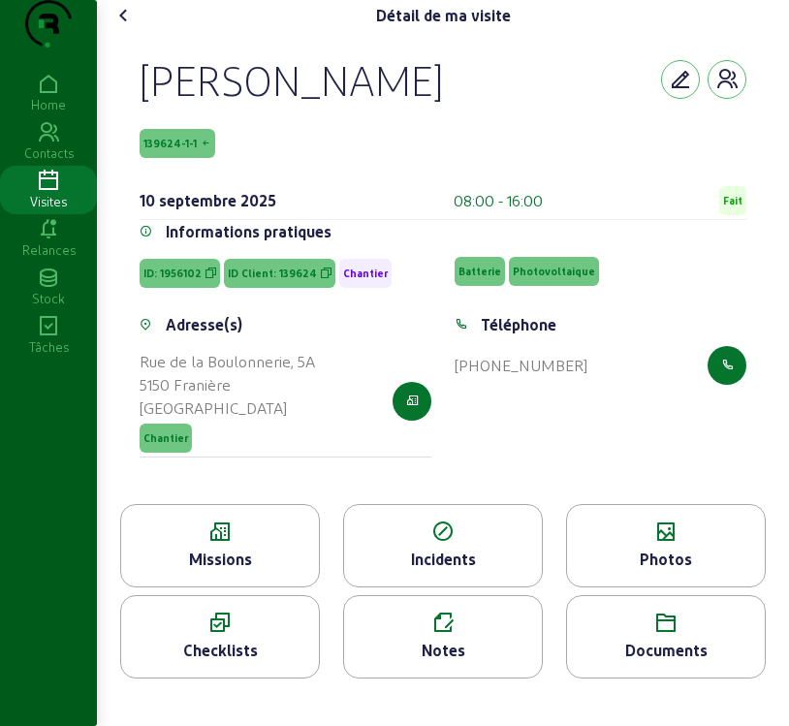
click at [221, 571] on div "Missions" at bounding box center [220, 559] width 198 height 23
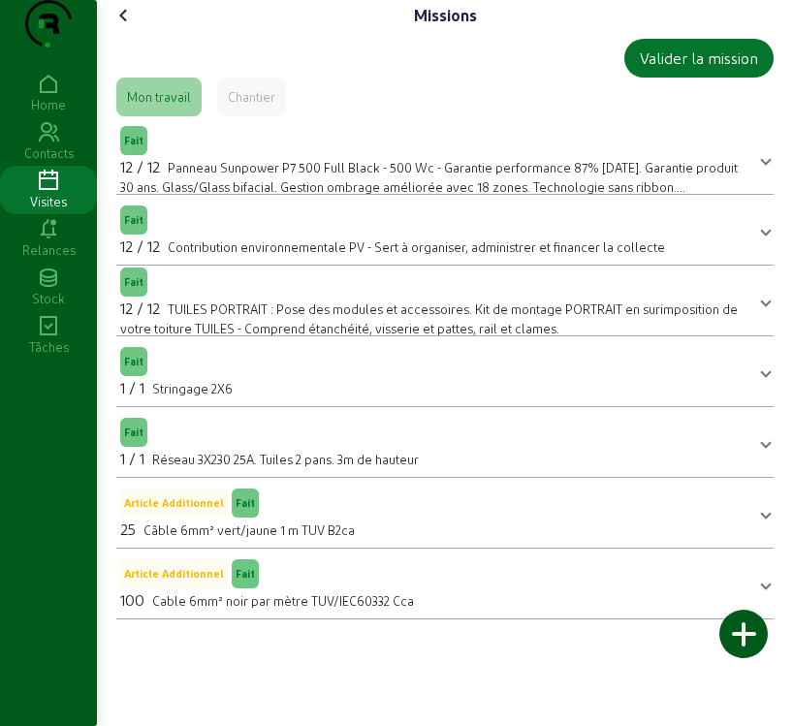
click at [126, 27] on icon at bounding box center [123, 15] width 23 height 23
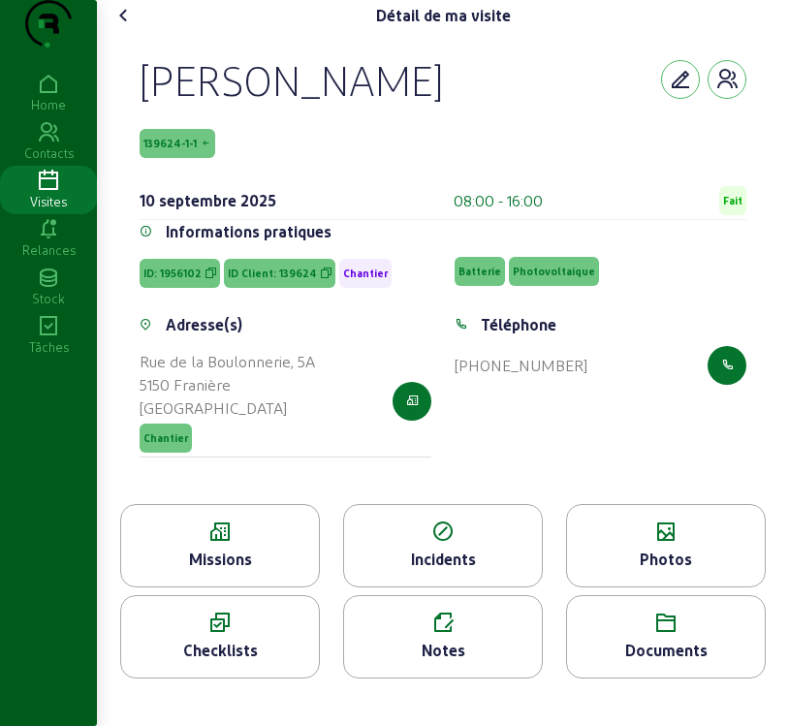
click at [125, 27] on icon at bounding box center [123, 15] width 23 height 23
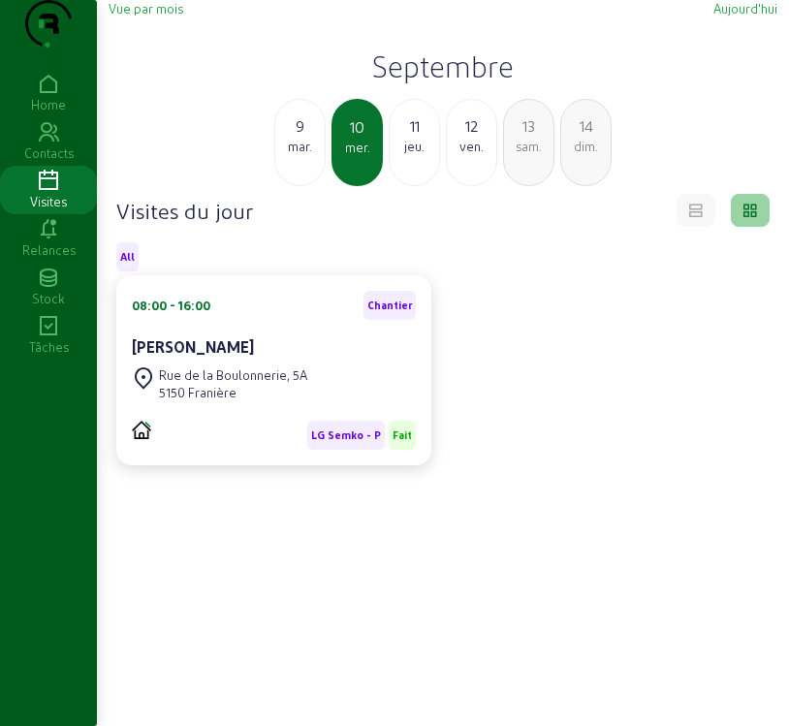
click at [152, 16] on span "Vue par mois" at bounding box center [146, 8] width 75 height 15
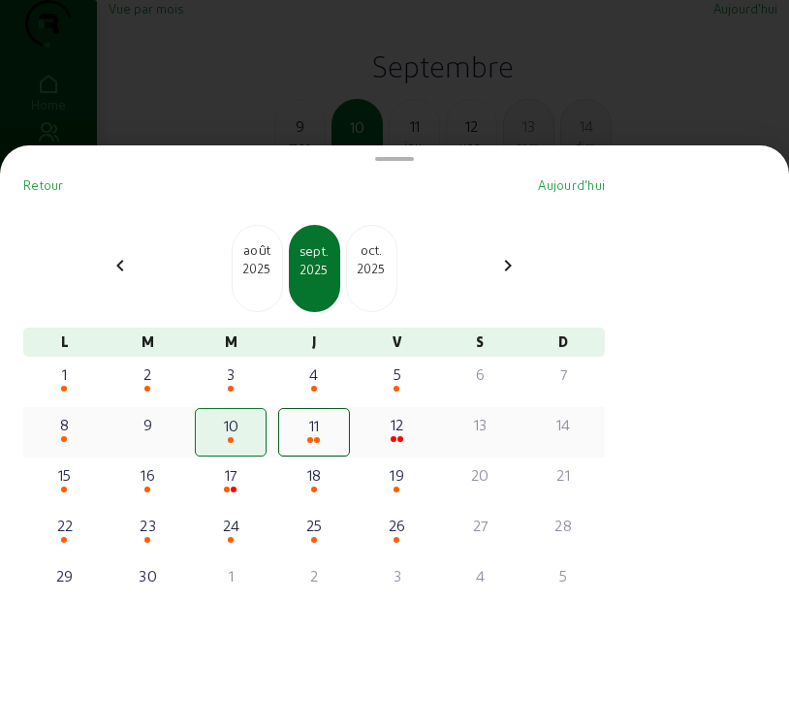
click at [70, 425] on div "8" at bounding box center [65, 424] width 68 height 23
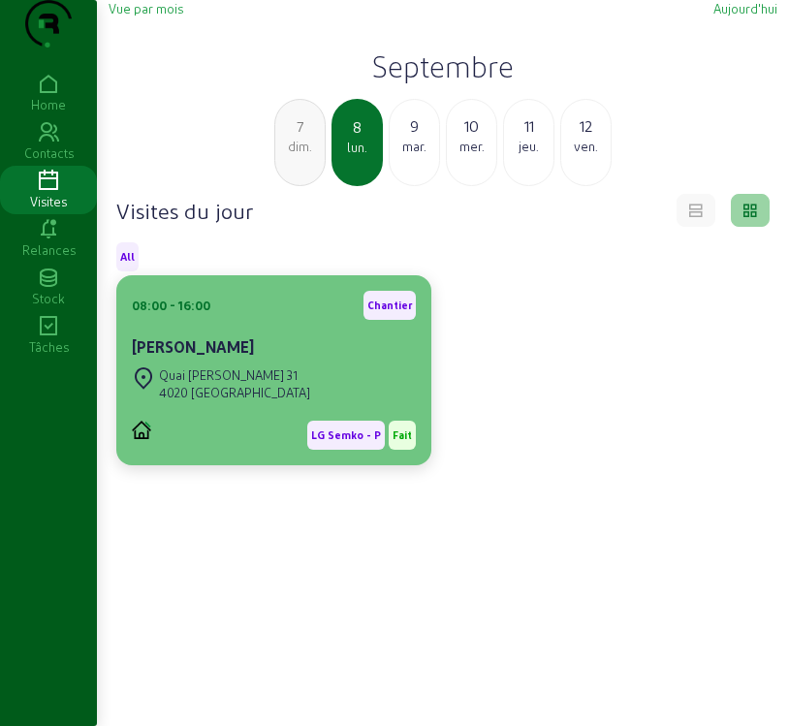
click at [224, 384] on div "Quai Marcellis 31" at bounding box center [234, 374] width 151 height 17
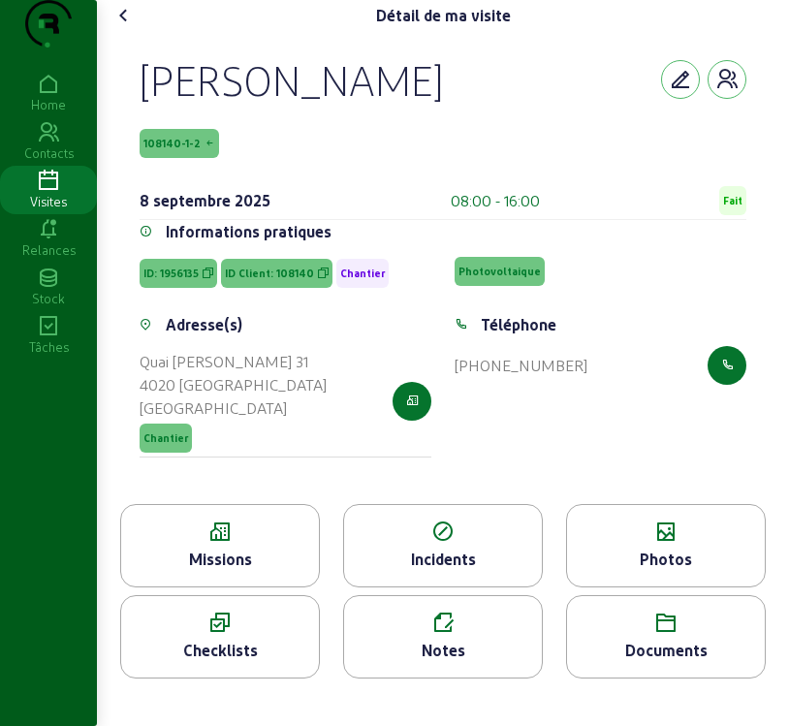
click at [266, 557] on div "Missions" at bounding box center [220, 545] width 200 height 83
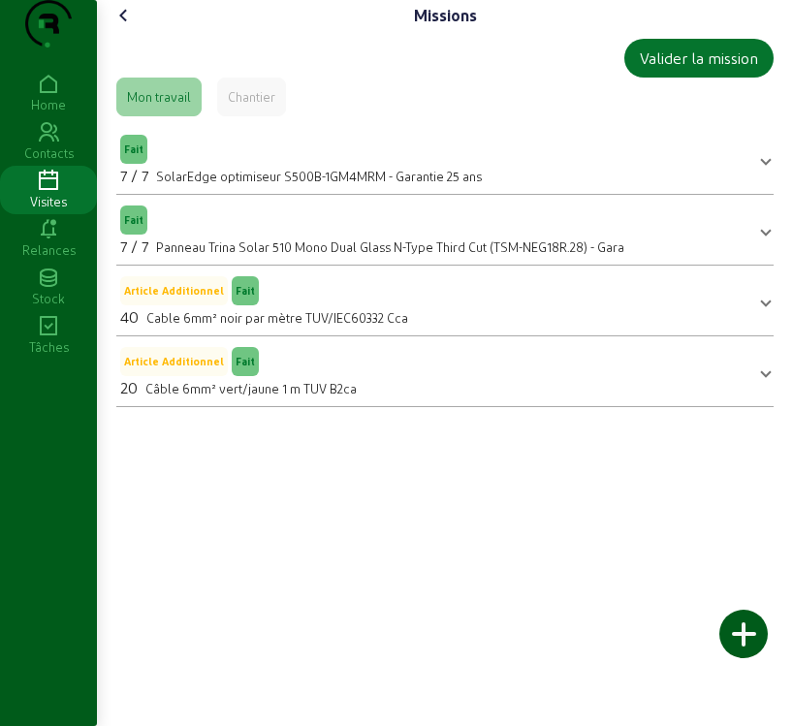
click at [126, 27] on icon at bounding box center [123, 15] width 23 height 23
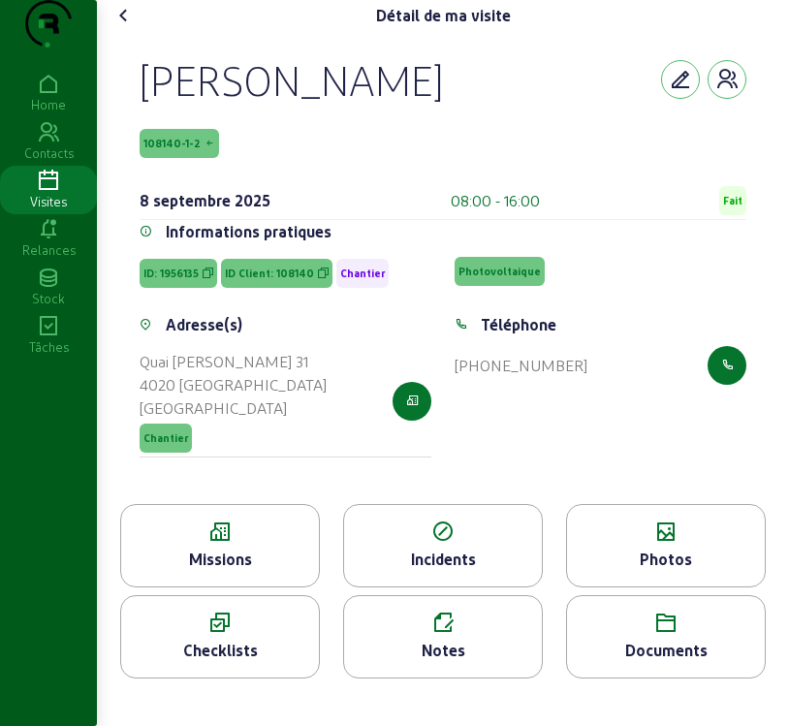
click at [130, 27] on icon at bounding box center [123, 15] width 23 height 23
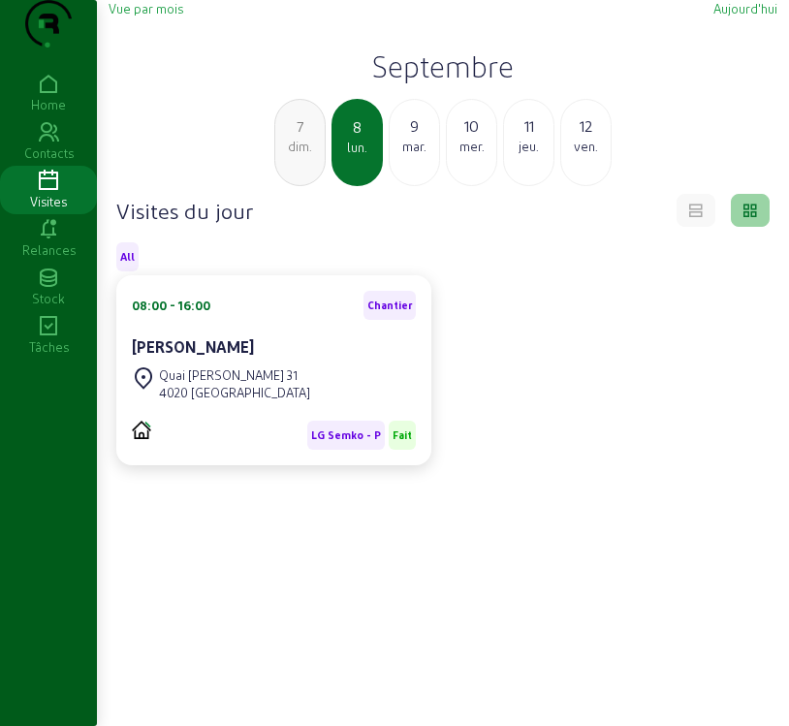
click at [149, 16] on span "Vue par mois" at bounding box center [146, 8] width 75 height 15
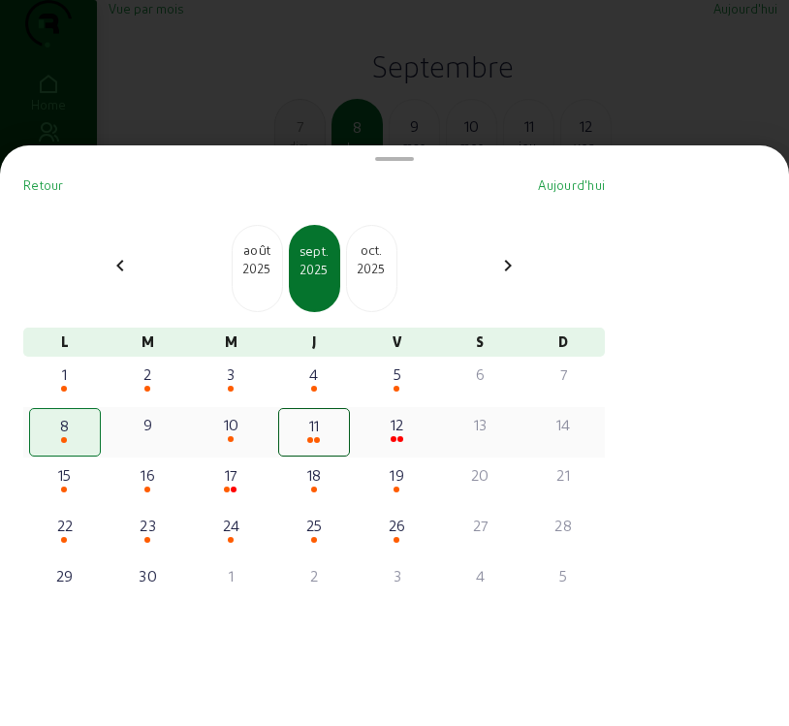
click at [330, 437] on div "11" at bounding box center [314, 425] width 66 height 23
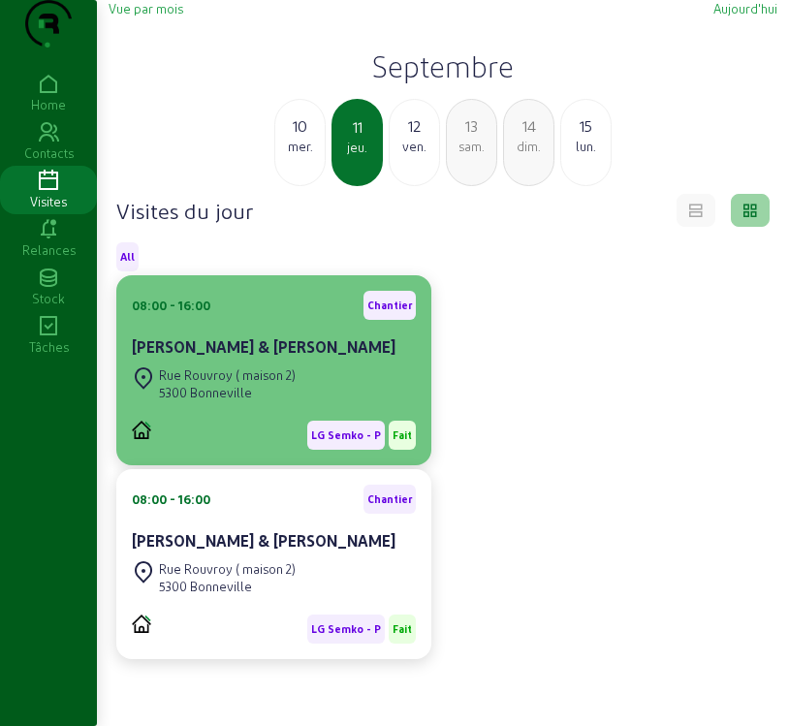
click at [334, 405] on div "Rue Rouvroy ( maison 2) 5300 Bonneville" at bounding box center [274, 383] width 284 height 43
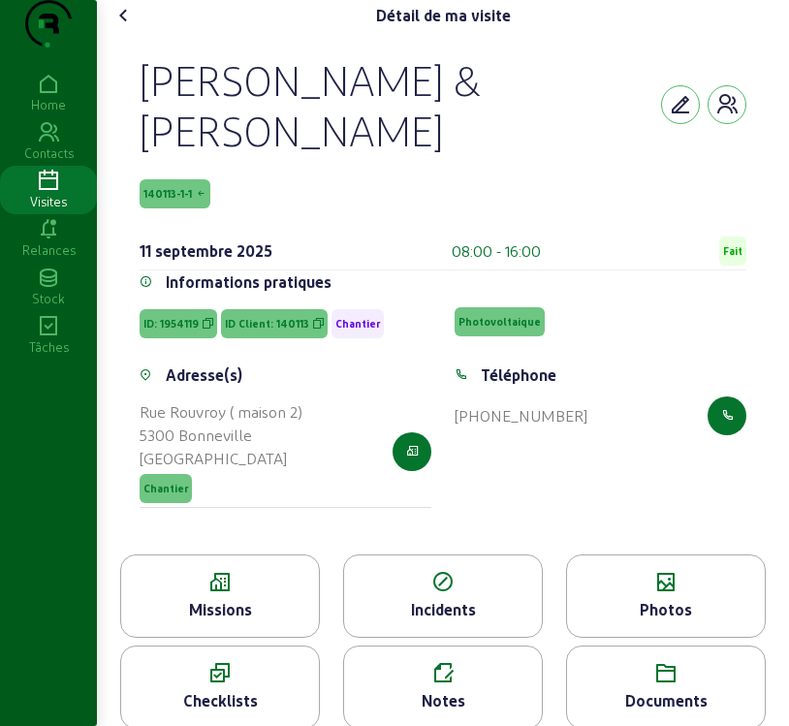
click at [677, 621] on div "Photos" at bounding box center [666, 609] width 198 height 23
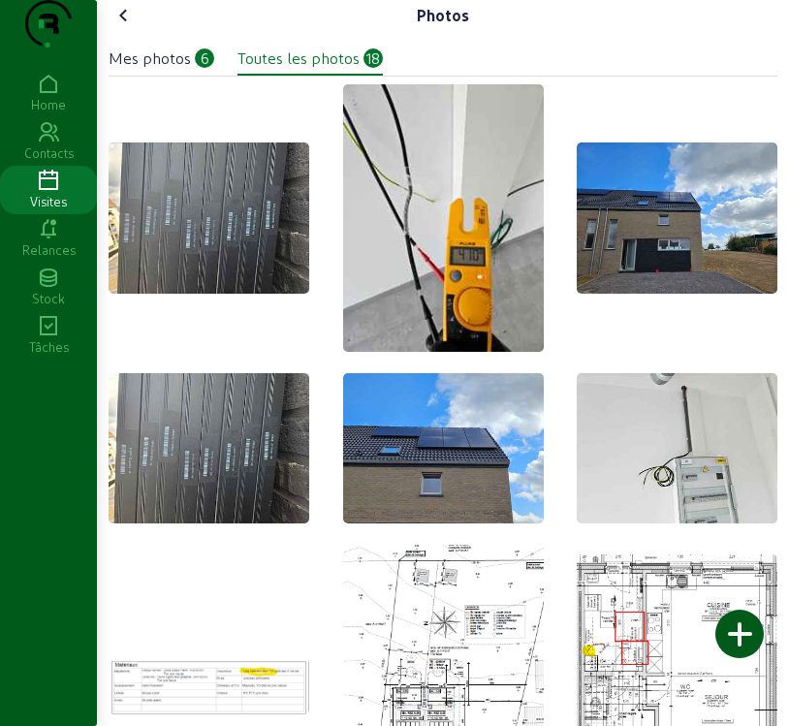
click at [650, 260] on img at bounding box center [677, 217] width 201 height 150
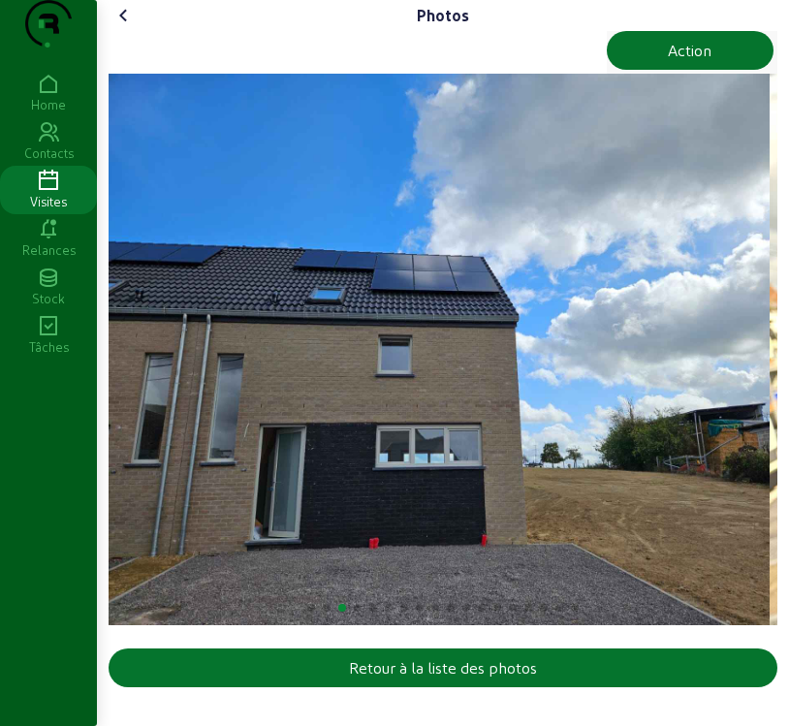
scroll to position [8, 0]
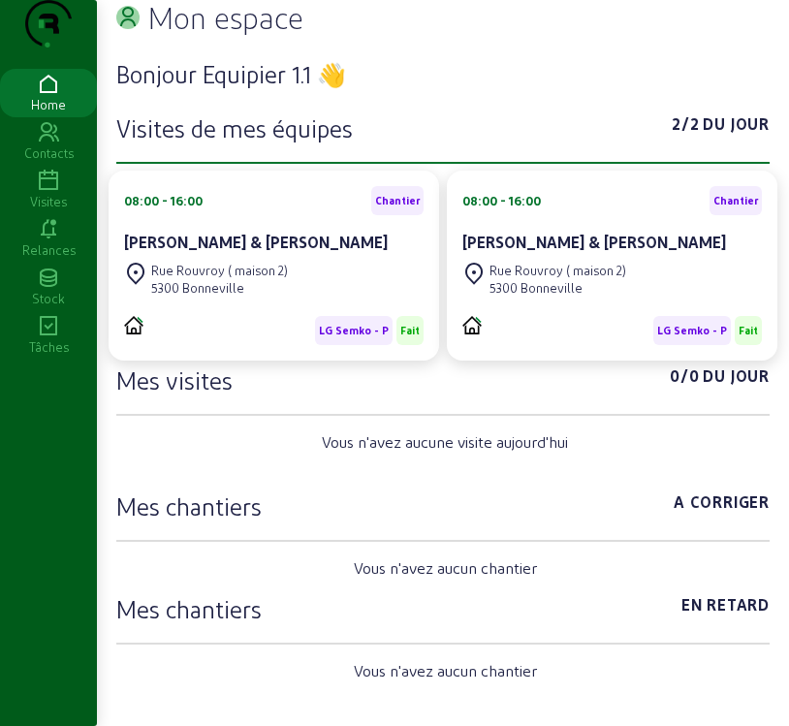
click at [47, 193] on icon at bounding box center [48, 181] width 97 height 23
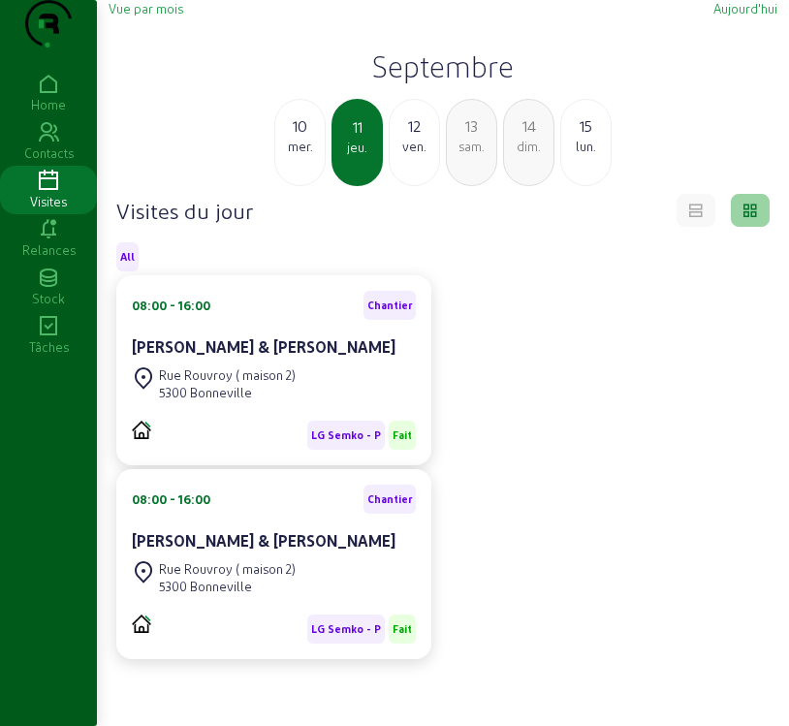
click at [157, 16] on span "Vue par mois" at bounding box center [146, 8] width 75 height 15
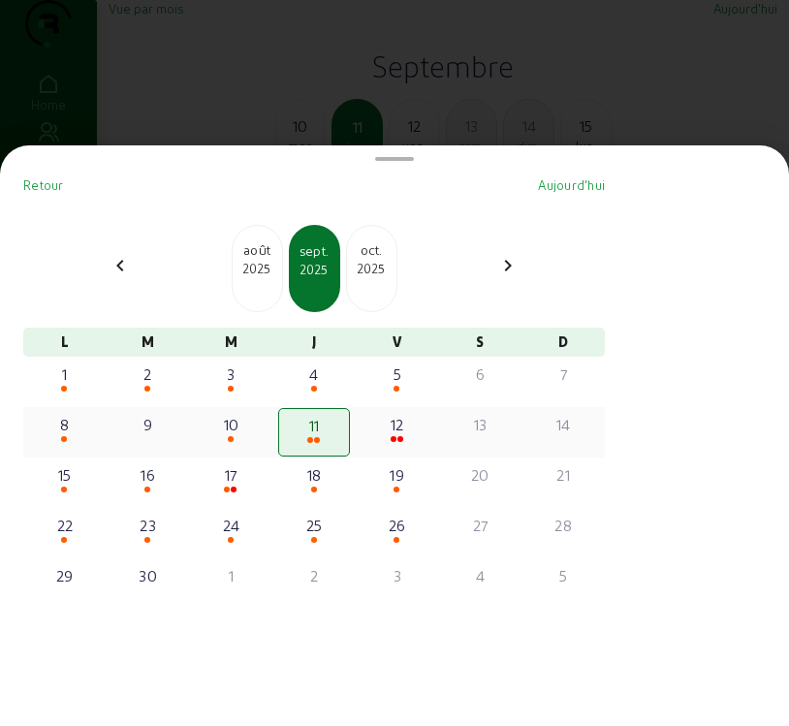
click at [396, 442] on span at bounding box center [394, 439] width 6 height 6
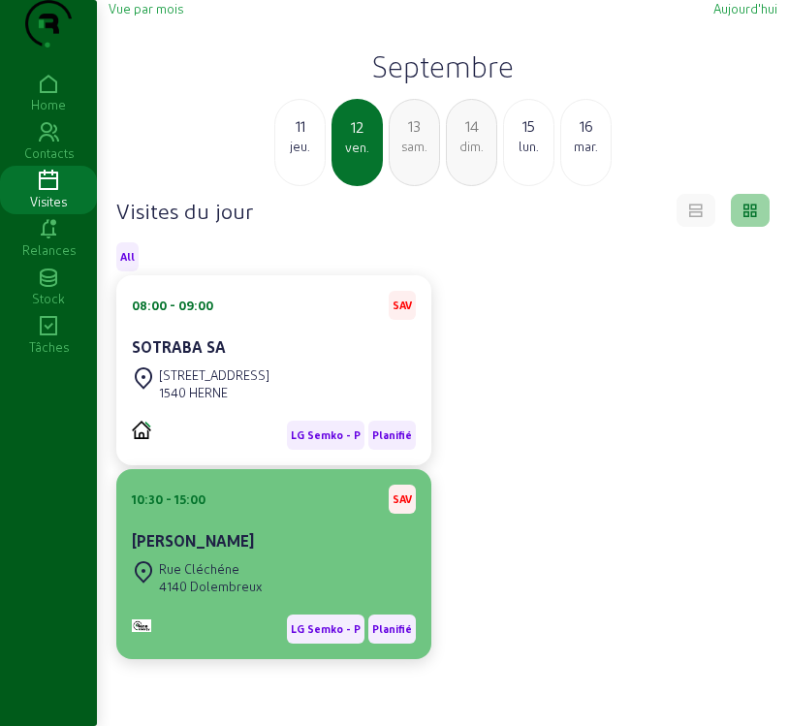
click at [263, 595] on div "Rue Cléchéne 4140 Dolembreux" at bounding box center [274, 577] width 284 height 43
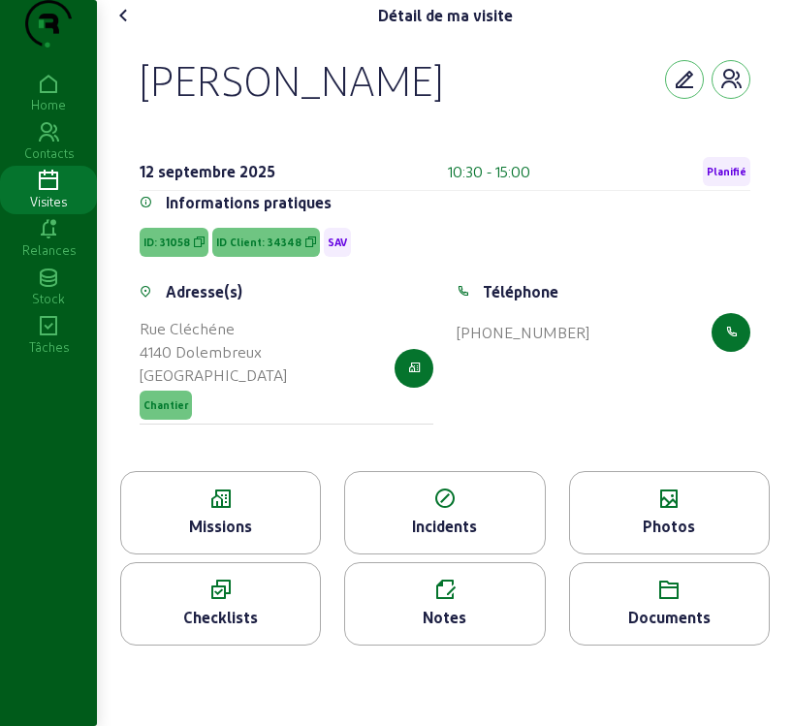
click at [252, 554] on div "Missions" at bounding box center [220, 512] width 201 height 83
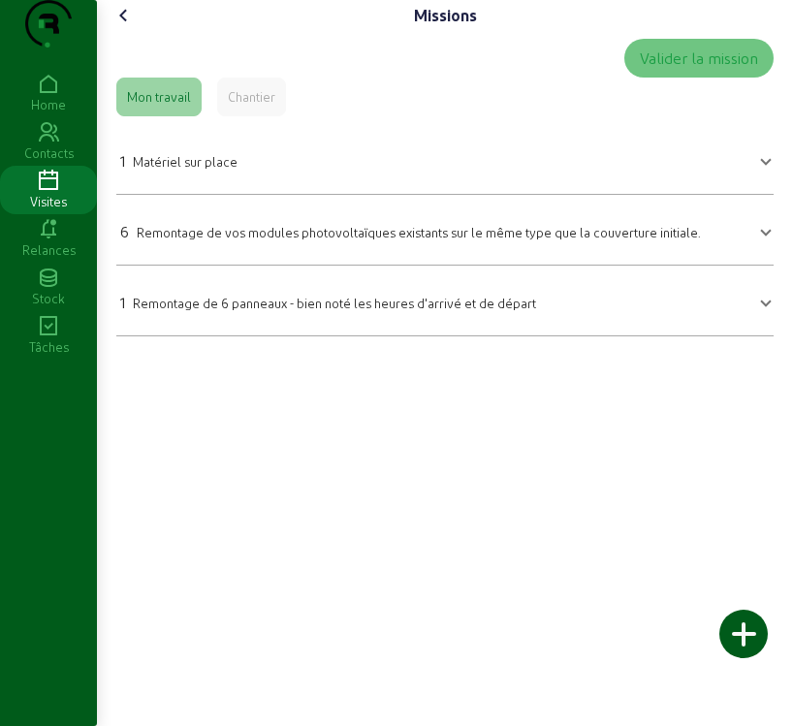
click at [763, 241] on span at bounding box center [766, 229] width 8 height 23
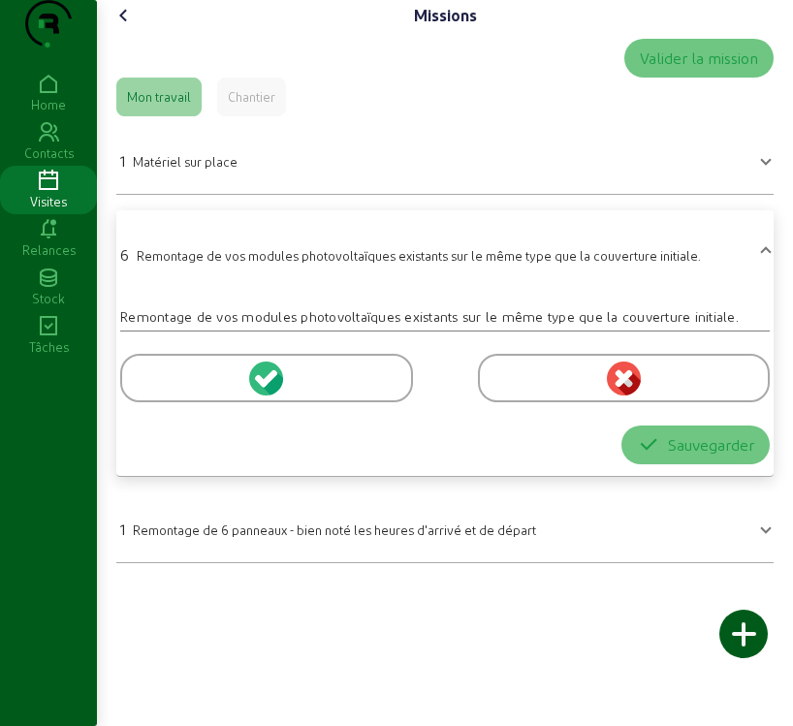
click at [445, 116] on div "Mon travail Chantier" at bounding box center [444, 97] width 657 height 39
click at [272, 537] on span "Remontage de 6 panneaux - bien noté les heures d'arrivé et de départ" at bounding box center [334, 529] width 403 height 15
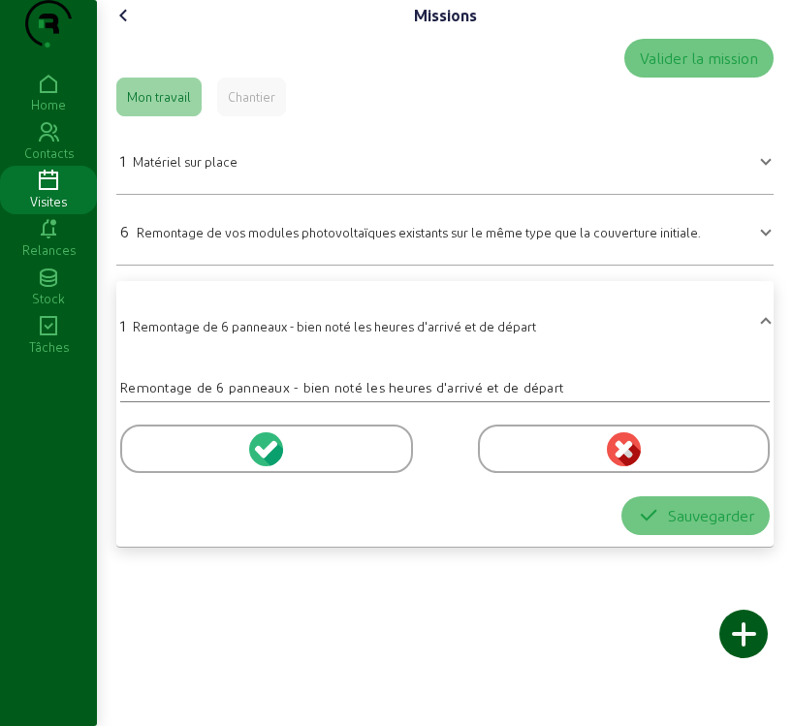
click at [124, 27] on icon at bounding box center [123, 15] width 23 height 23
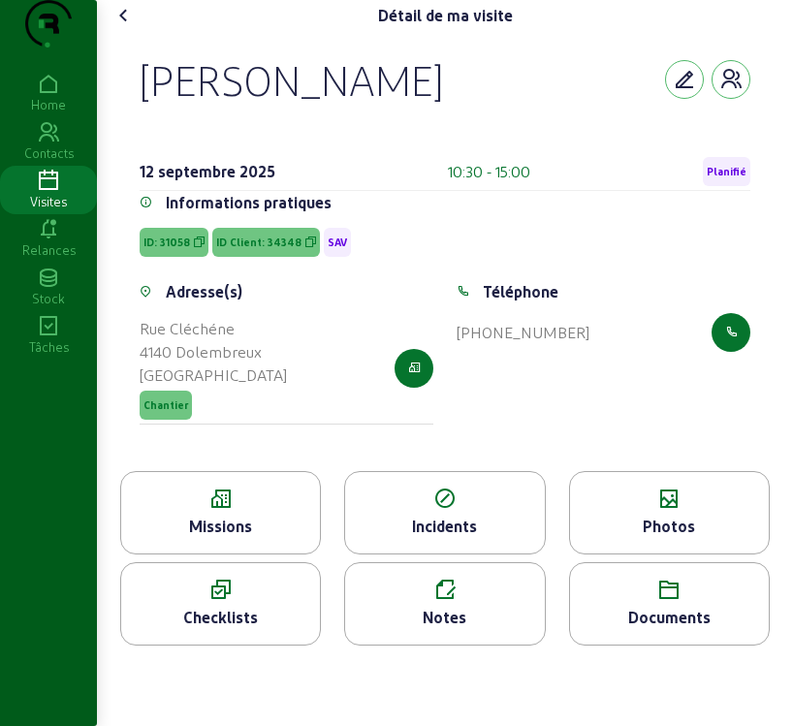
click at [695, 538] on div "Photos" at bounding box center [669, 526] width 199 height 23
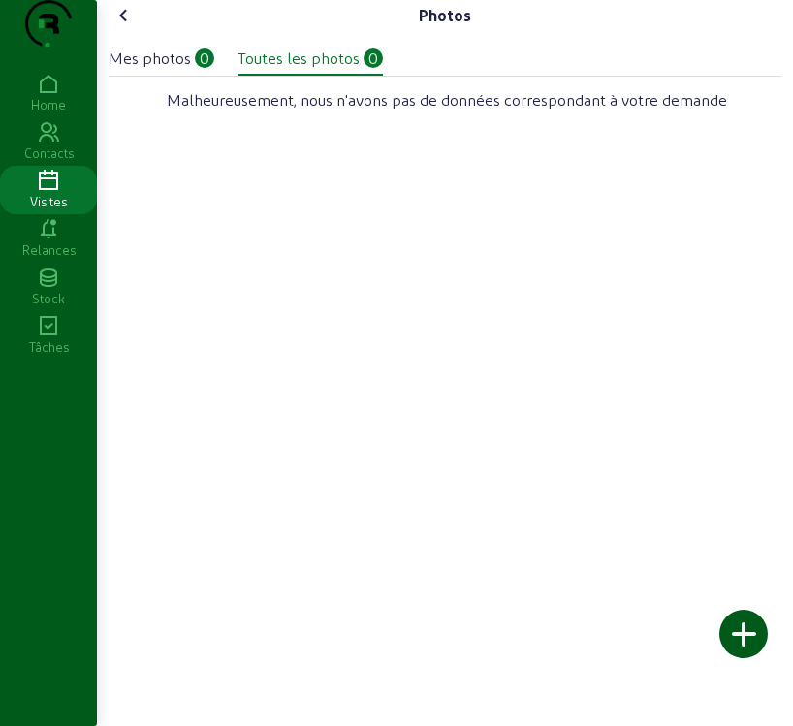
click at [129, 27] on icon at bounding box center [123, 15] width 23 height 23
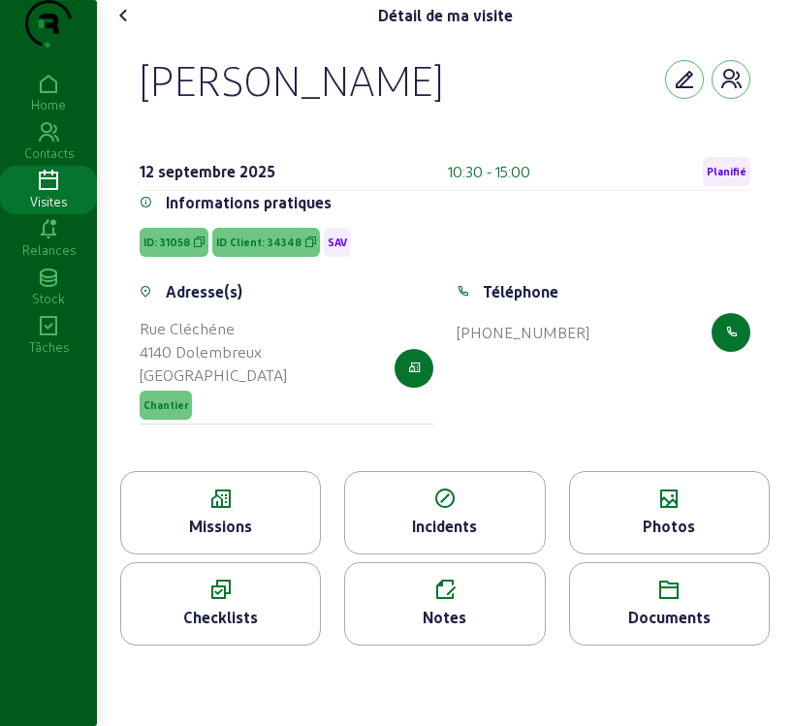
click at [467, 642] on div "Notes" at bounding box center [444, 603] width 201 height 83
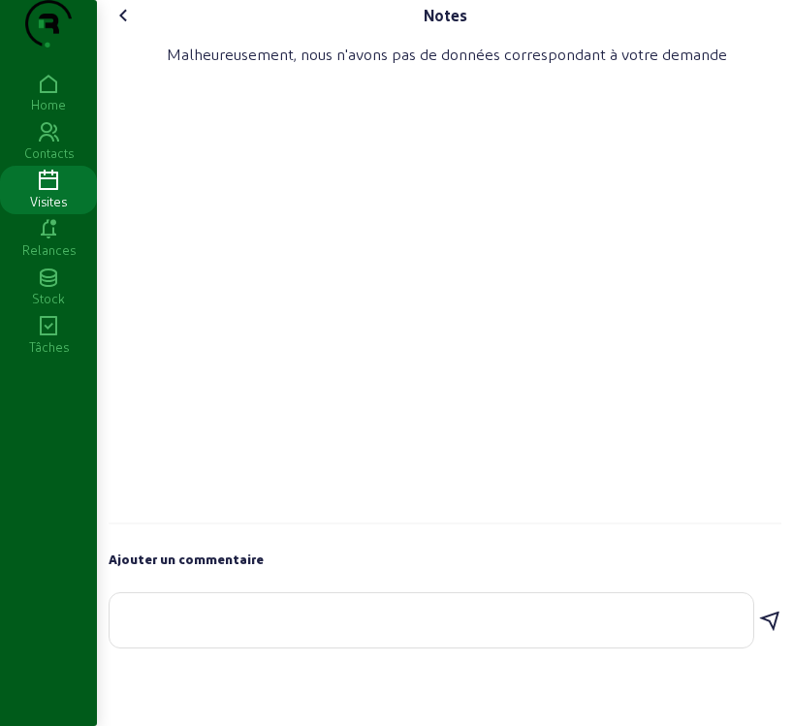
click at [129, 27] on icon at bounding box center [123, 15] width 23 height 23
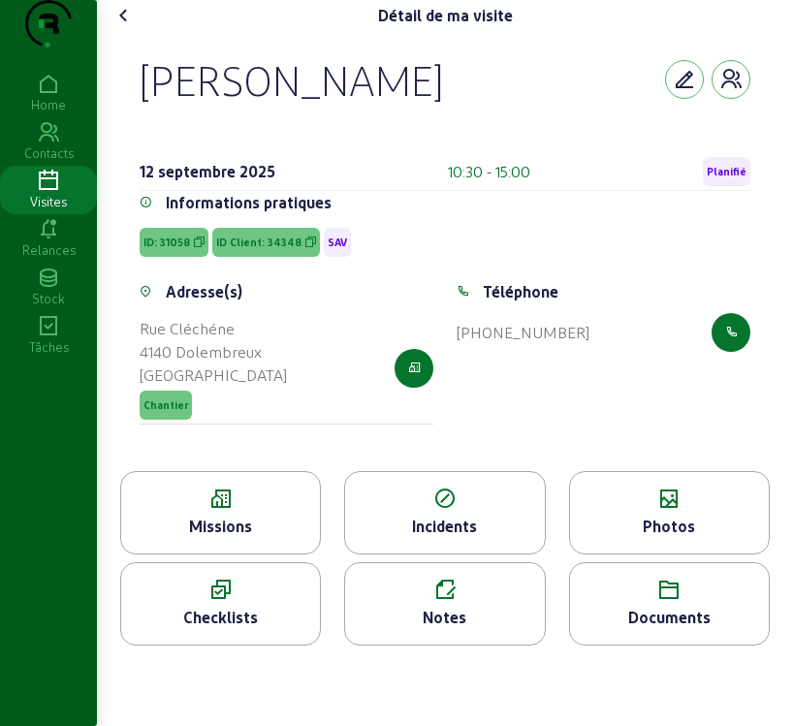
click at [225, 629] on div "Checklists" at bounding box center [220, 617] width 199 height 23
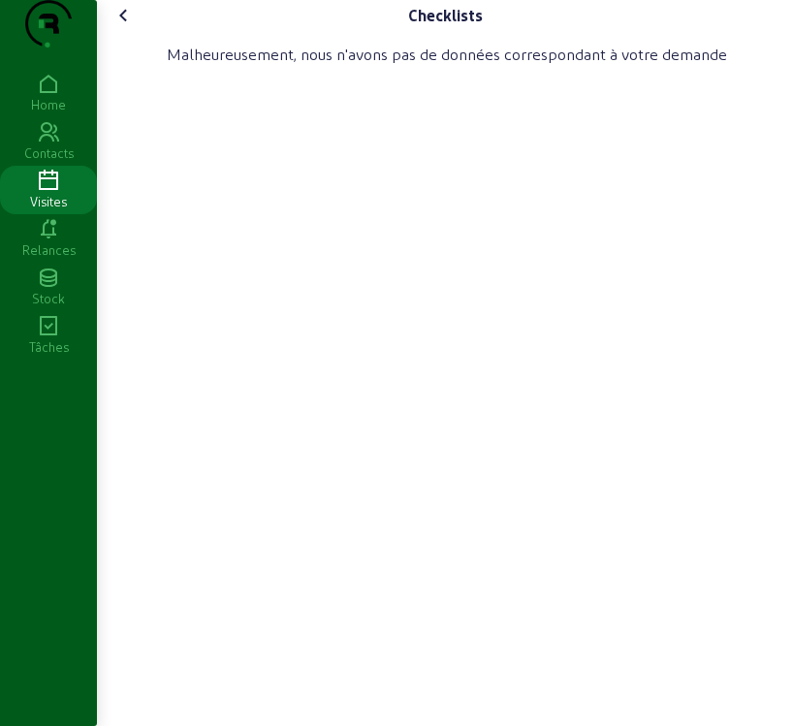
click at [128, 27] on icon at bounding box center [123, 15] width 23 height 23
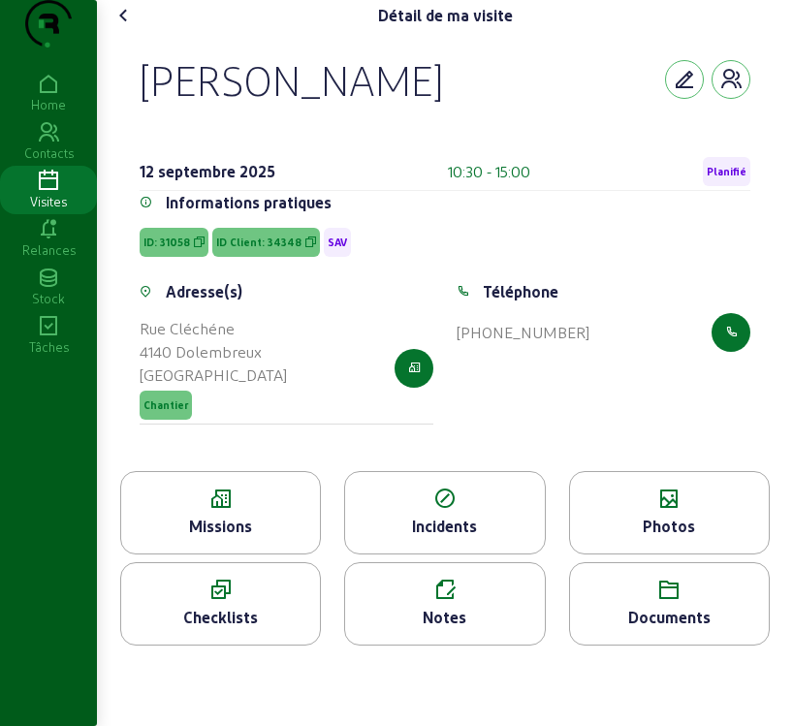
click at [675, 538] on div "Photos" at bounding box center [669, 526] width 199 height 23
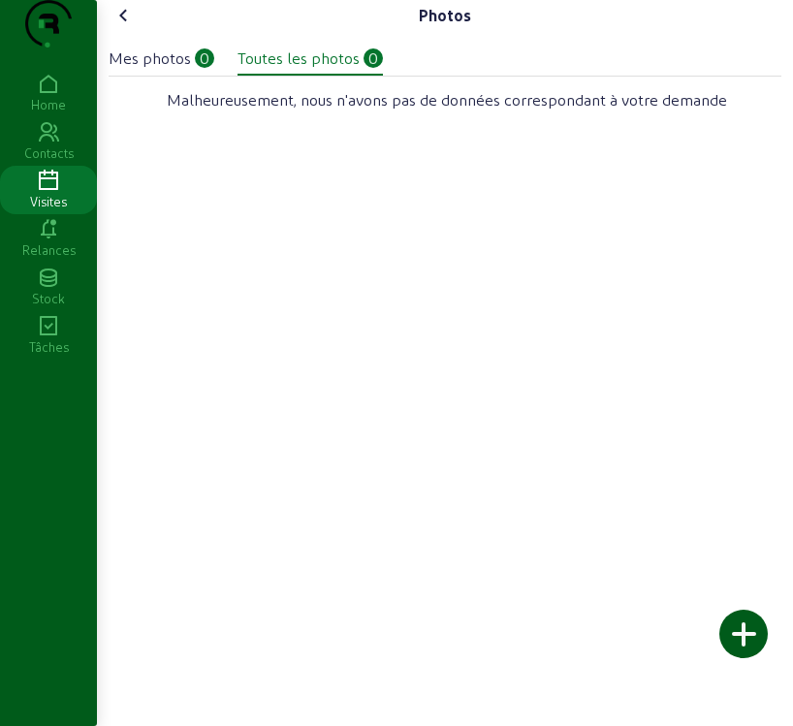
click at [125, 27] on icon at bounding box center [123, 15] width 23 height 23
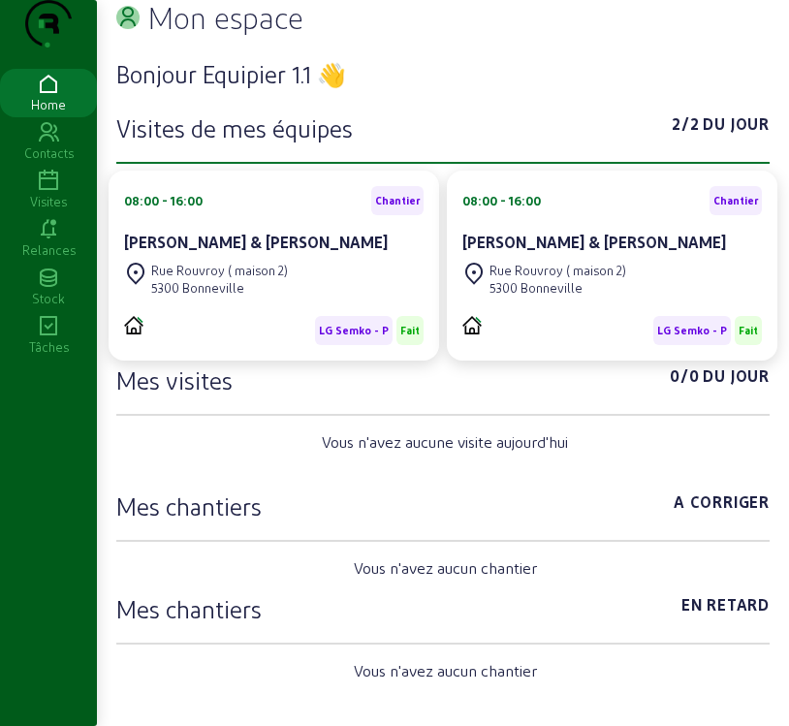
click at [71, 210] on div "Visites" at bounding box center [48, 201] width 97 height 17
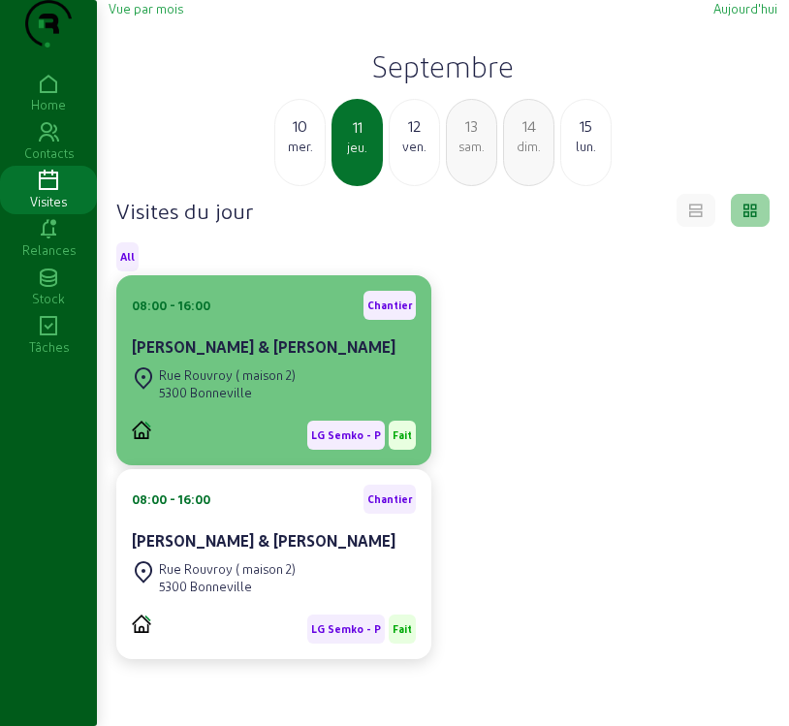
click at [286, 384] on div "Rue Rouvroy ( maison 2)" at bounding box center [227, 374] width 137 height 17
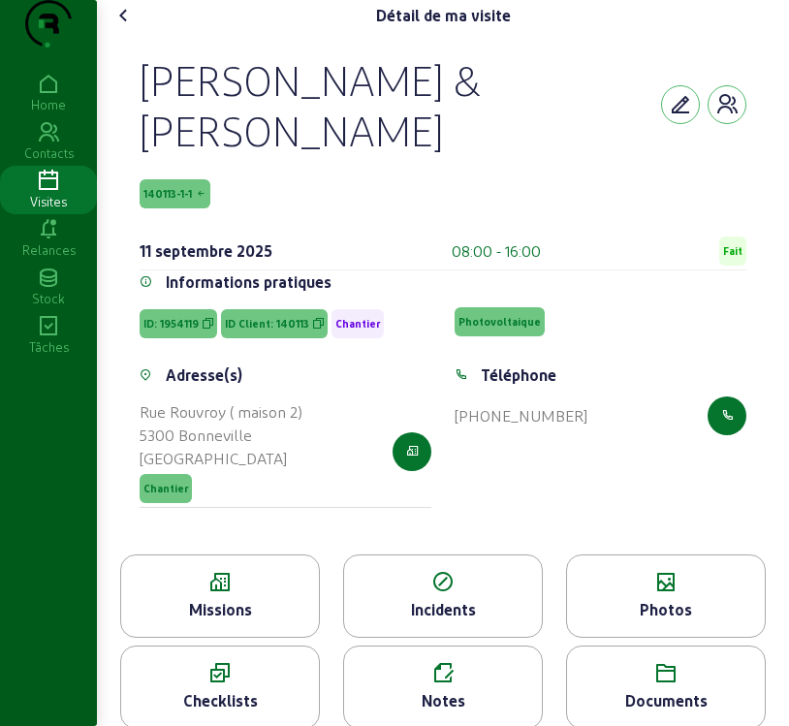
click at [236, 621] on div "Missions" at bounding box center [220, 609] width 198 height 23
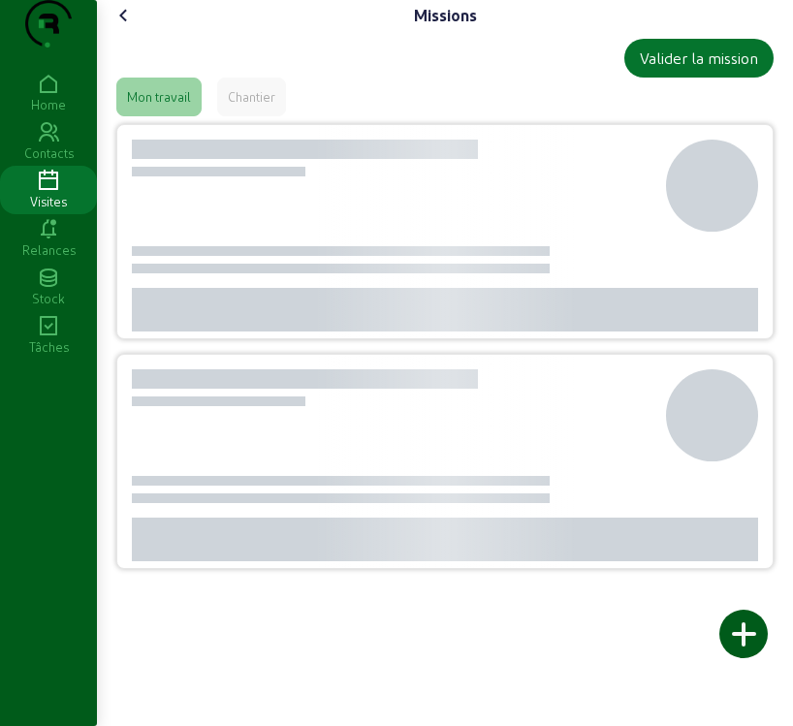
click at [750, 639] on div at bounding box center [743, 634] width 48 height 48
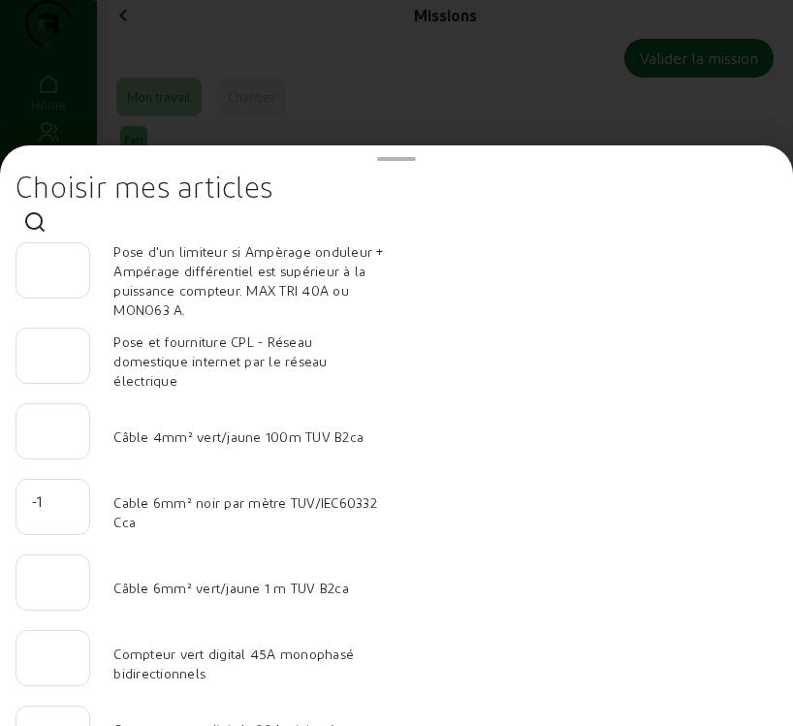
type input "-1"
click at [66, 512] on input "-1" at bounding box center [53, 500] width 42 height 23
type input "40"
click at [61, 582] on input "number" at bounding box center [53, 576] width 42 height 23
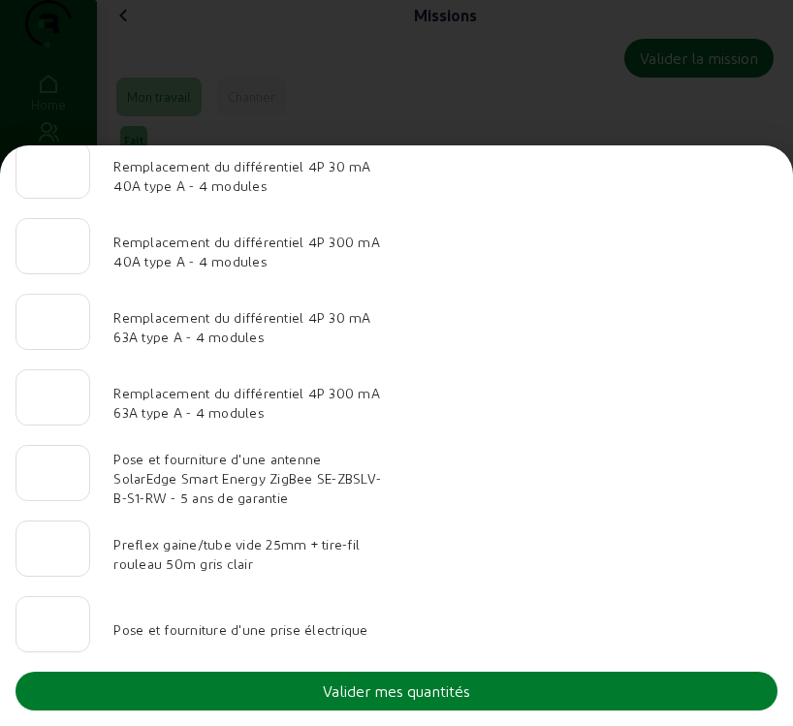
scroll to position [2007, 0]
type input "20"
click at [500, 683] on button "Valider mes quantités" at bounding box center [397, 691] width 762 height 39
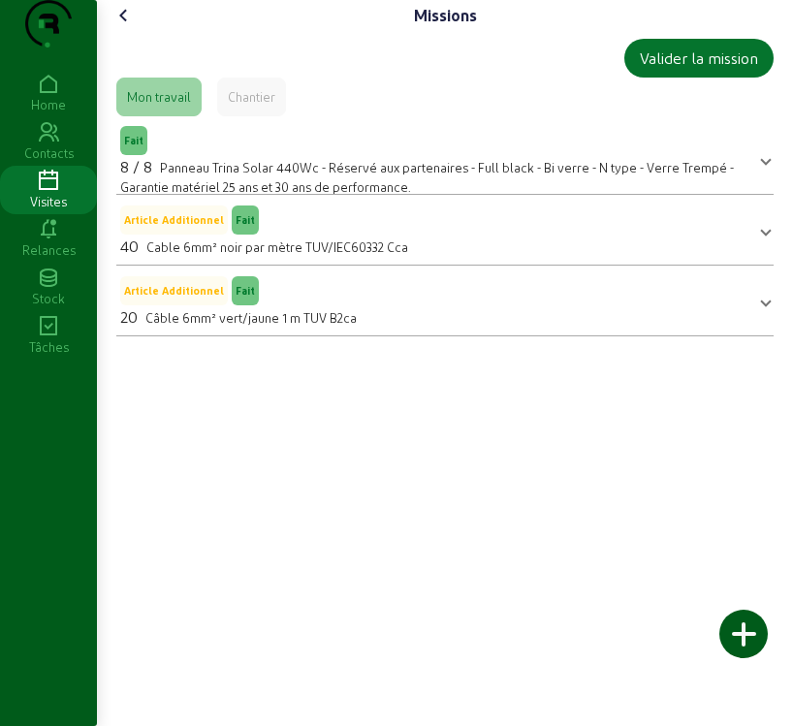
click at [127, 27] on icon at bounding box center [123, 15] width 23 height 23
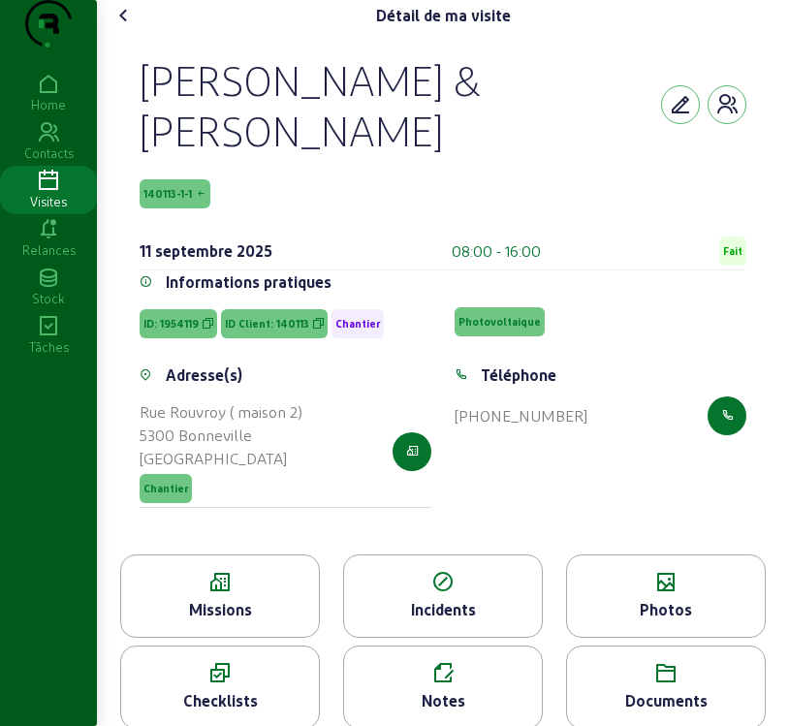
click at [129, 31] on cam-font-icon at bounding box center [124, 15] width 31 height 31
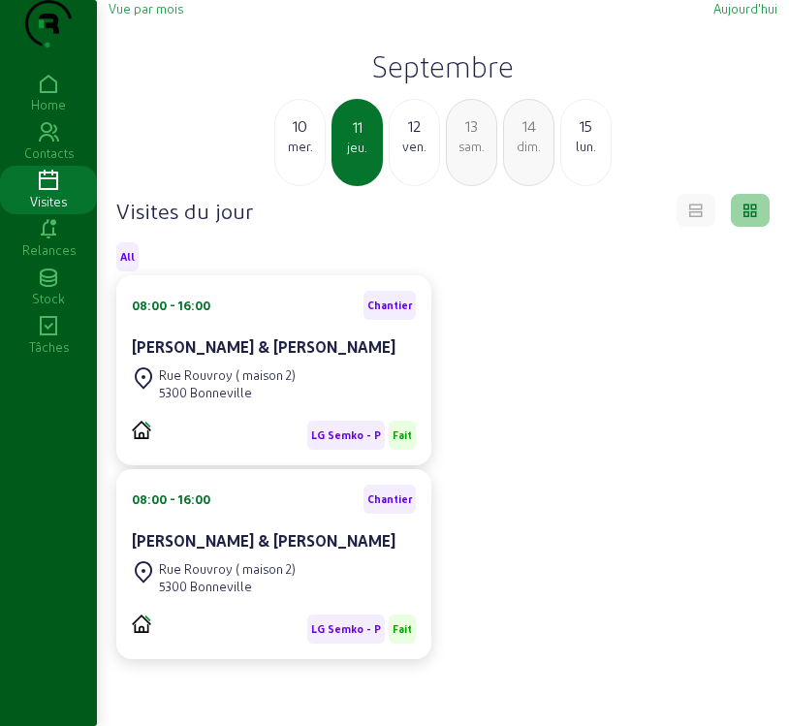
click at [286, 595] on div "5300 Bonneville" at bounding box center [227, 586] width 137 height 17
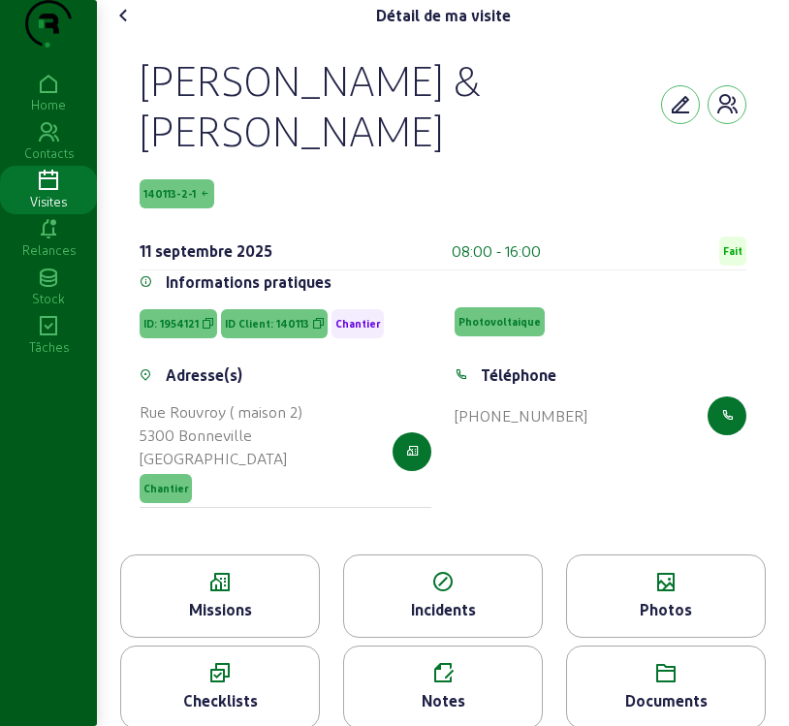
click at [254, 621] on div "Missions" at bounding box center [220, 609] width 198 height 23
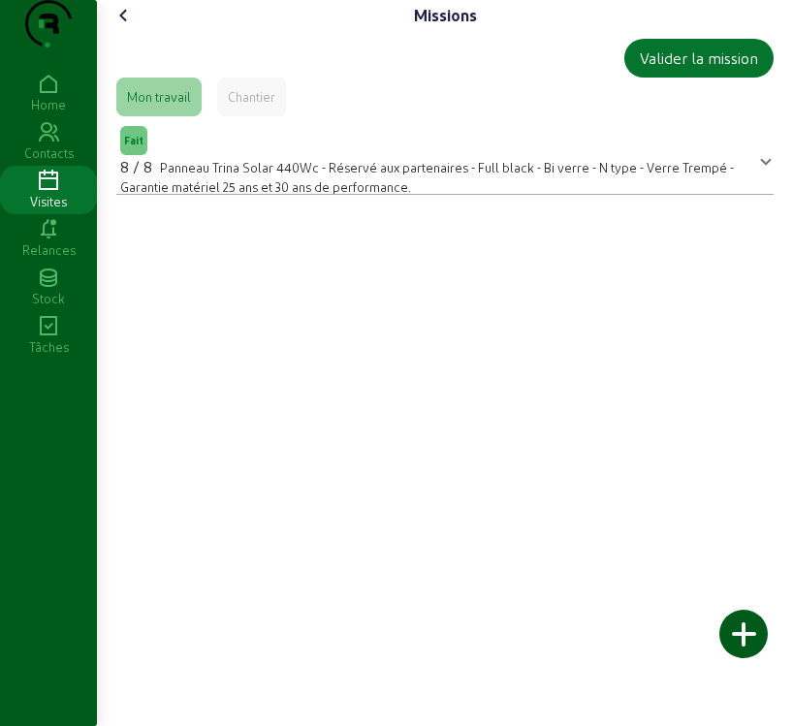
click at [751, 644] on div at bounding box center [743, 634] width 48 height 48
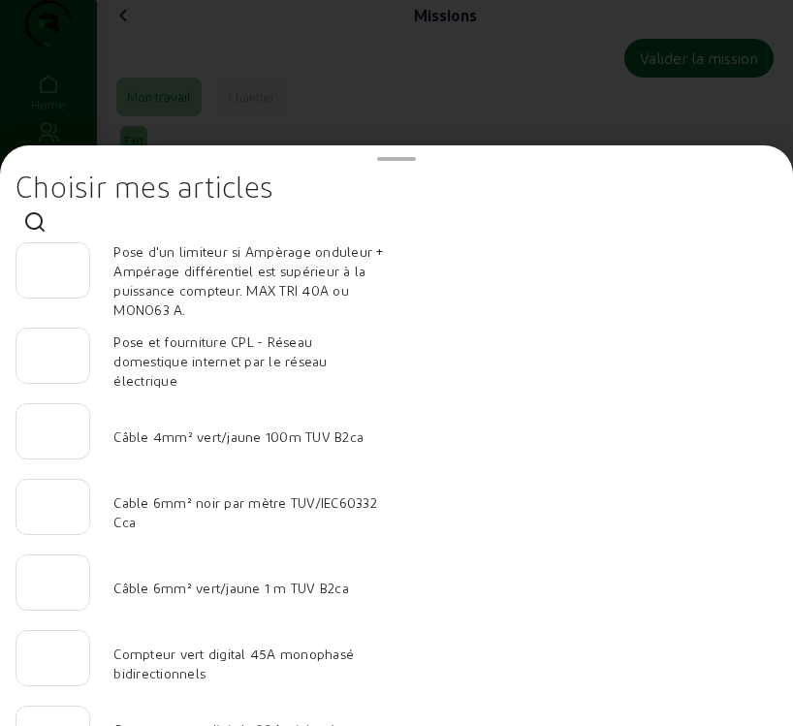
click at [57, 503] on input "number" at bounding box center [53, 500] width 42 height 23
type input "40"
click at [53, 579] on input "number" at bounding box center [53, 576] width 42 height 23
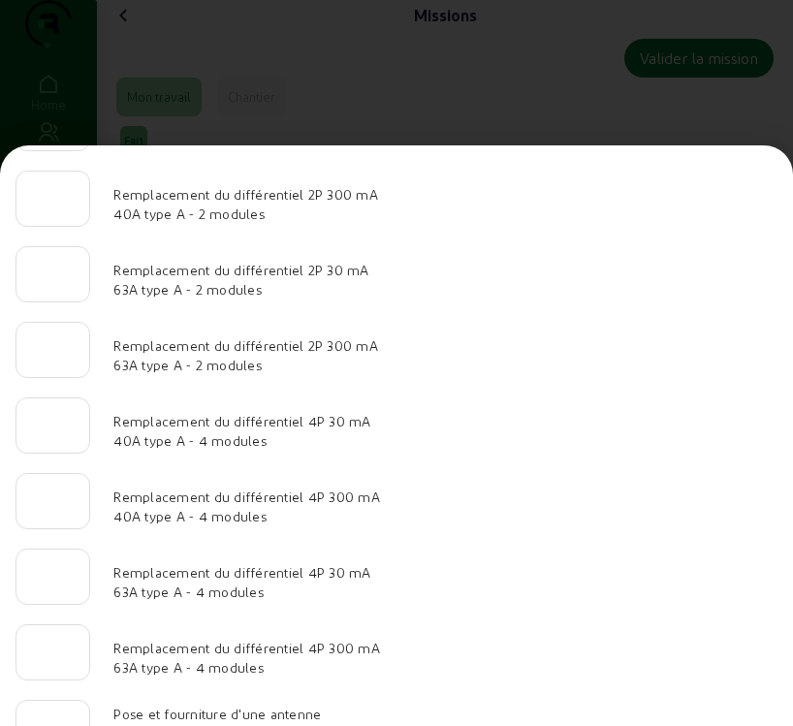
scroll to position [2007, 0]
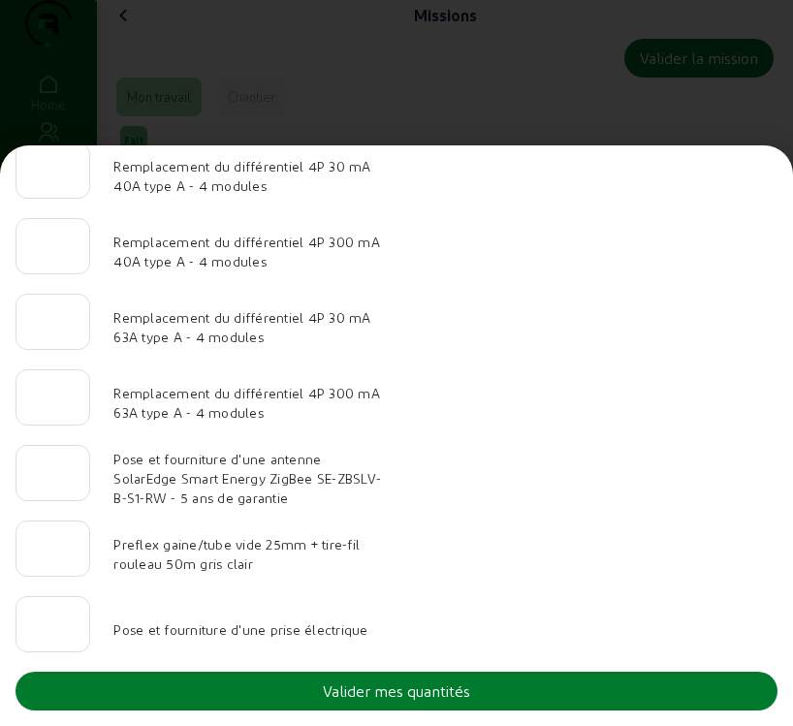
type input "20"
click at [393, 696] on div "Valider mes quantités" at bounding box center [396, 690] width 147 height 23
